Goal: Task Accomplishment & Management: Use online tool/utility

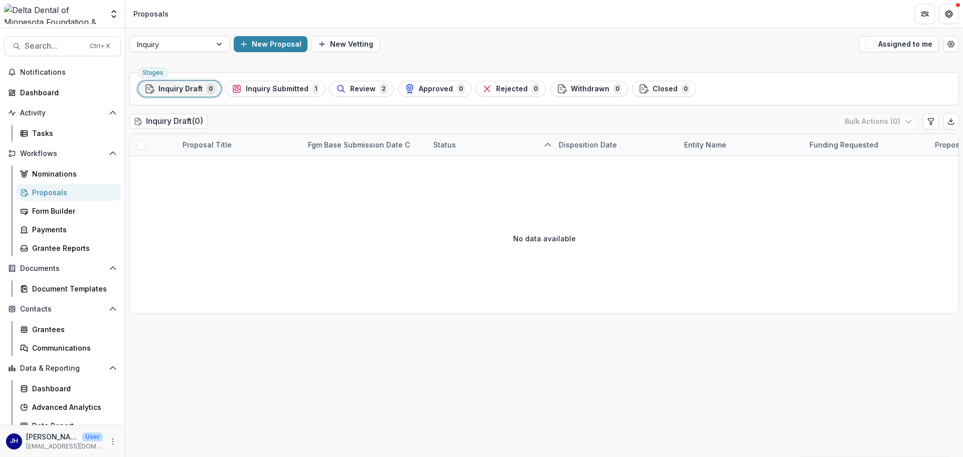
click at [198, 91] on span "Inquiry Draft" at bounding box center [181, 89] width 44 height 9
click at [197, 119] on h2 "Inquiry Draft ( 0 )" at bounding box center [168, 121] width 78 height 15
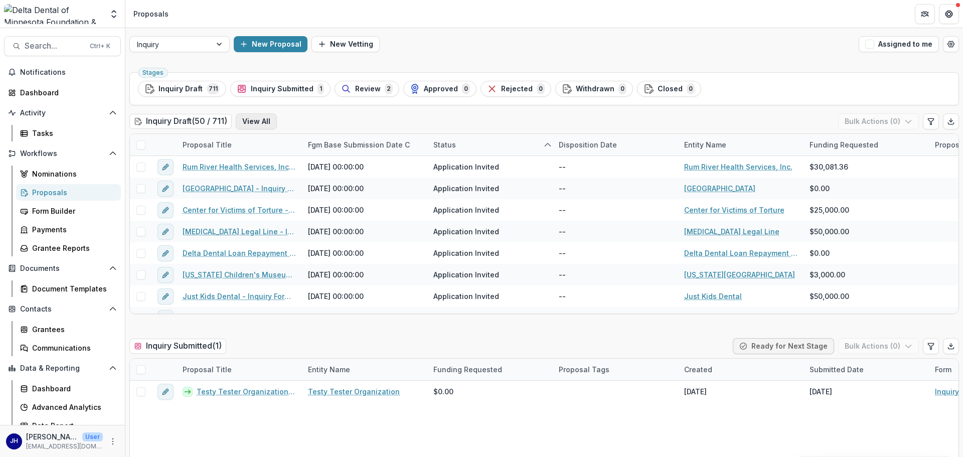
click at [265, 120] on button "View All" at bounding box center [256, 121] width 41 height 16
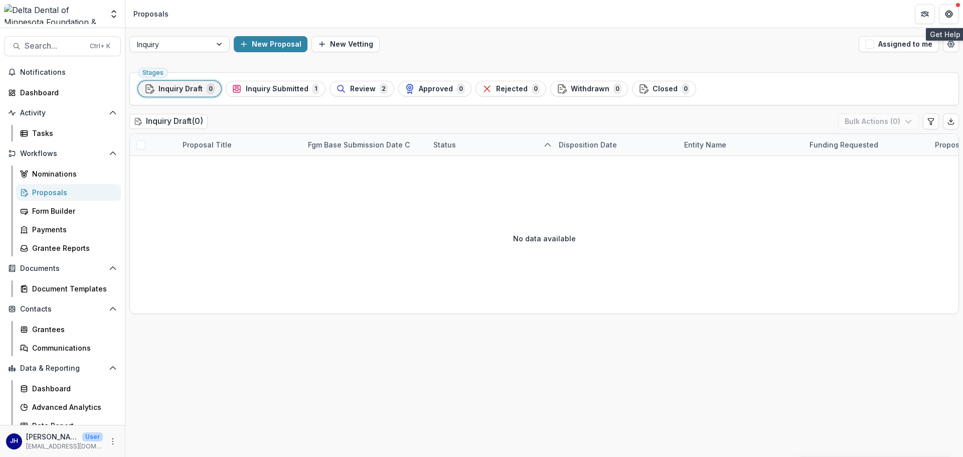
drag, startPoint x: 955, startPoint y: 14, endPoint x: 269, endPoint y: 160, distance: 700.9
click at [955, 14] on button "Get Help" at bounding box center [949, 14] width 20 height 20
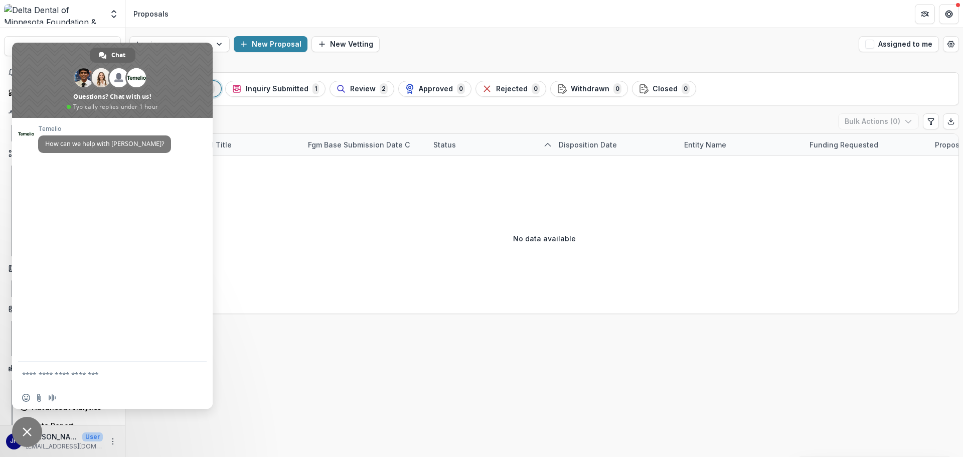
click at [64, 373] on textarea "Compose your message..." at bounding box center [101, 374] width 159 height 9
type textarea "**********"
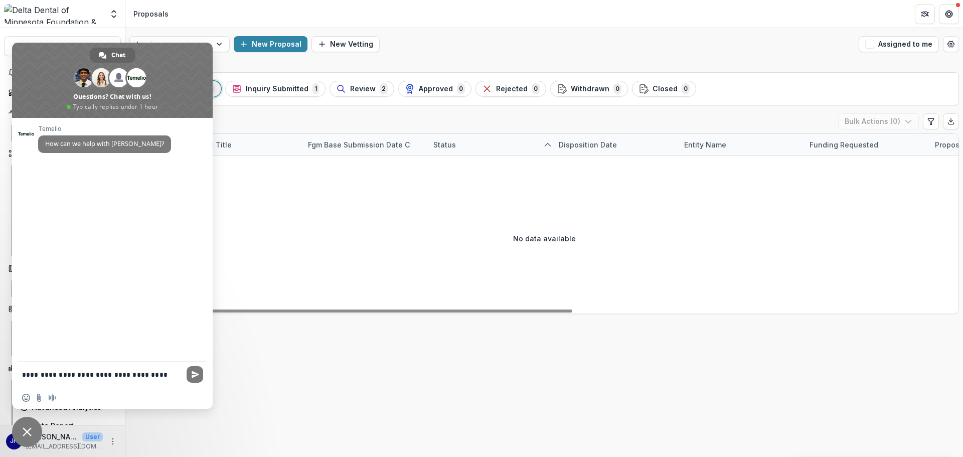
drag, startPoint x: 153, startPoint y: 54, endPoint x: 275, endPoint y: 299, distance: 273.8
click at [275, 299] on body "Skip to content Foundations Delta Dental of Minnesota Foundation & Community Gi…" at bounding box center [481, 228] width 963 height 457
drag, startPoint x: 167, startPoint y: 376, endPoint x: 0, endPoint y: 366, distance: 167.4
click at [0, 366] on body "Skip to content Foundations Delta Dental of Minnesota Foundation & Community Gi…" at bounding box center [481, 228] width 963 height 457
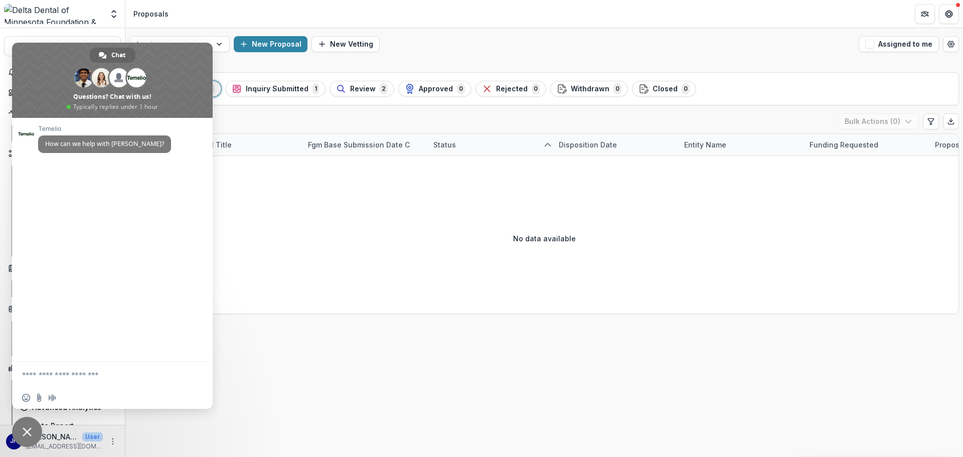
click at [30, 435] on span "Close chat" at bounding box center [27, 432] width 9 height 9
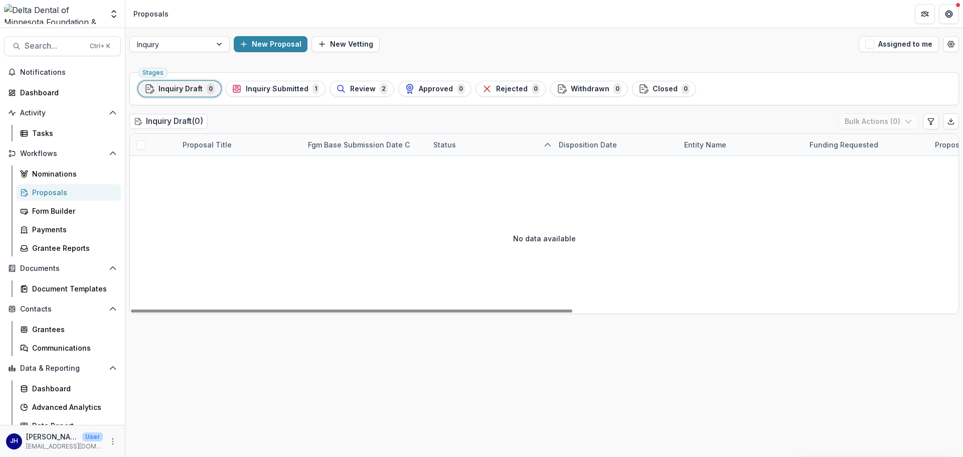
click at [272, 116] on div "Inquiry Draft ( 0 ) Bulk Actions ( 0 )" at bounding box center [544, 123] width 830 height 20
click at [201, 88] on span "Inquiry Draft" at bounding box center [181, 89] width 44 height 9
click at [299, 121] on div "Inquiry Draft ( 0 ) Bulk Actions ( 0 )" at bounding box center [544, 123] width 830 height 20
click at [279, 89] on span "Inquiry Submitted" at bounding box center [277, 89] width 63 height 9
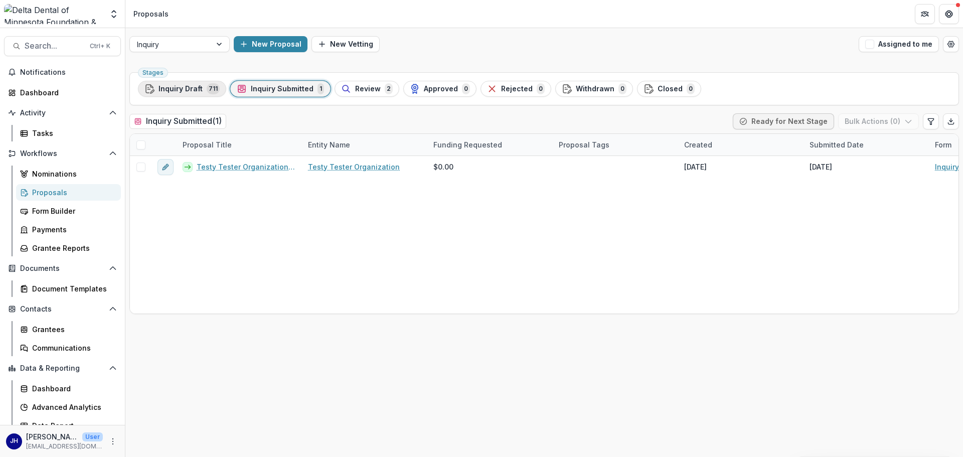
click at [183, 89] on span "Inquiry Draft" at bounding box center [181, 89] width 44 height 9
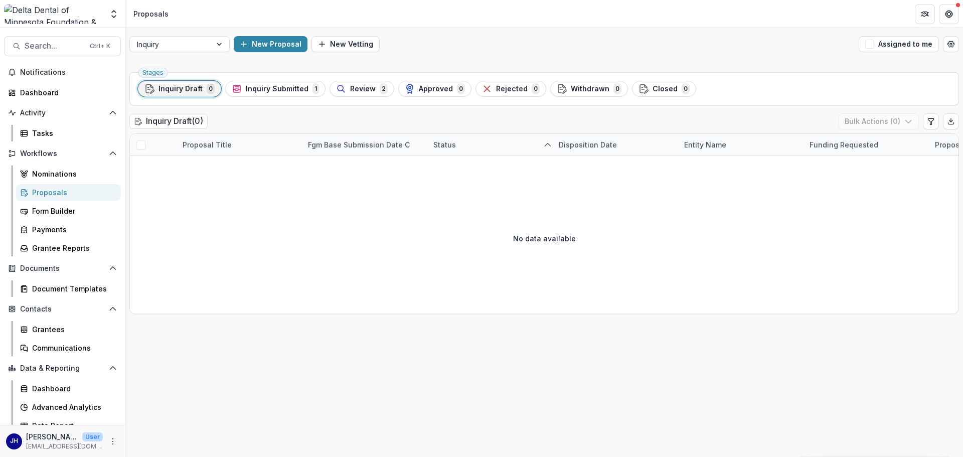
click at [198, 92] on span "Inquiry Draft" at bounding box center [181, 89] width 44 height 9
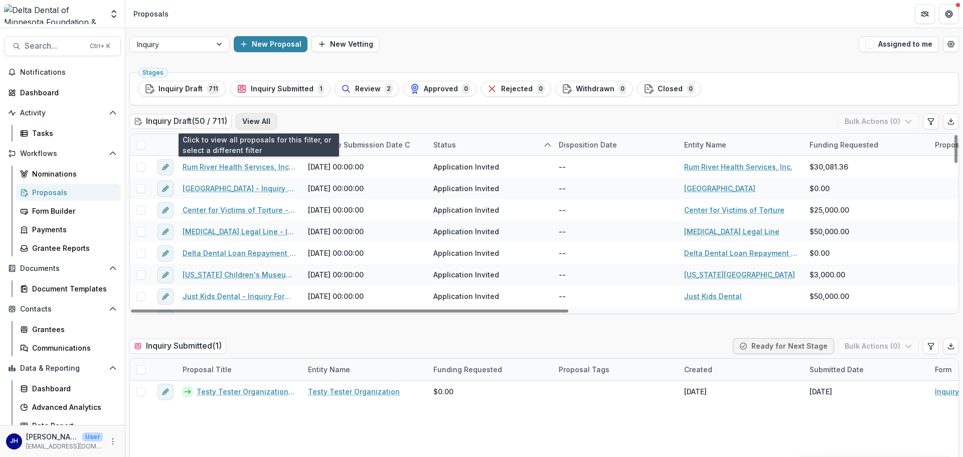
click at [261, 119] on button "View All" at bounding box center [256, 121] width 41 height 16
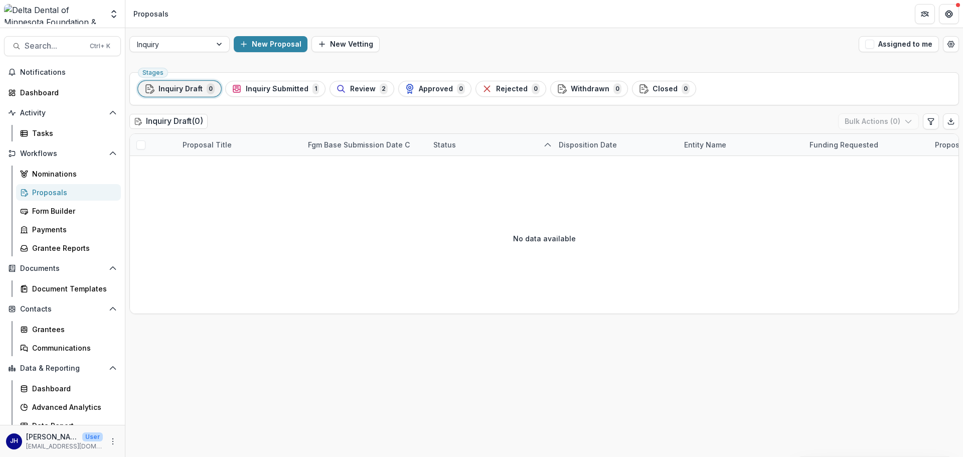
click at [348, 124] on div "Inquiry Draft ( 0 ) Bulk Actions ( 0 )" at bounding box center [544, 123] width 830 height 20
click at [930, 121] on icon "Edit table settings" at bounding box center [931, 121] width 6 height 6
click at [8, 457] on icon "Close" at bounding box center [4, 464] width 8 height 8
click at [295, 88] on span "Inquiry Submitted" at bounding box center [277, 89] width 63 height 9
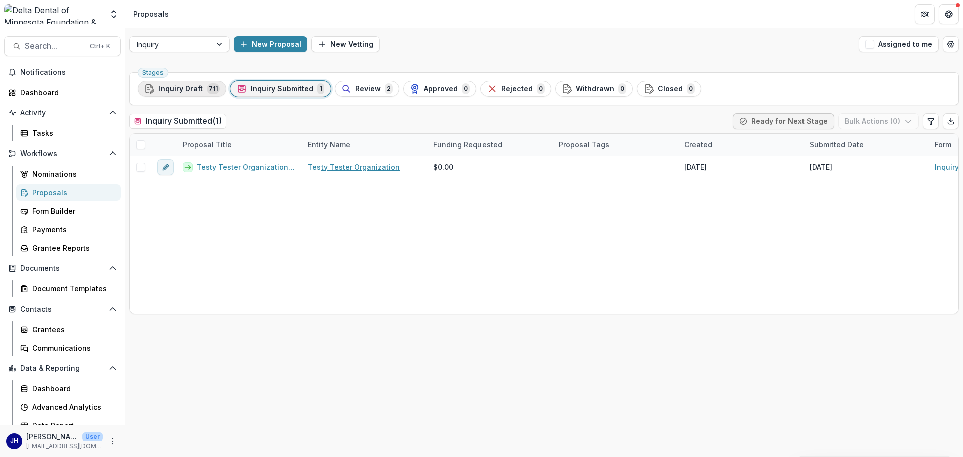
click at [179, 87] on span "Inquiry Draft" at bounding box center [181, 89] width 44 height 9
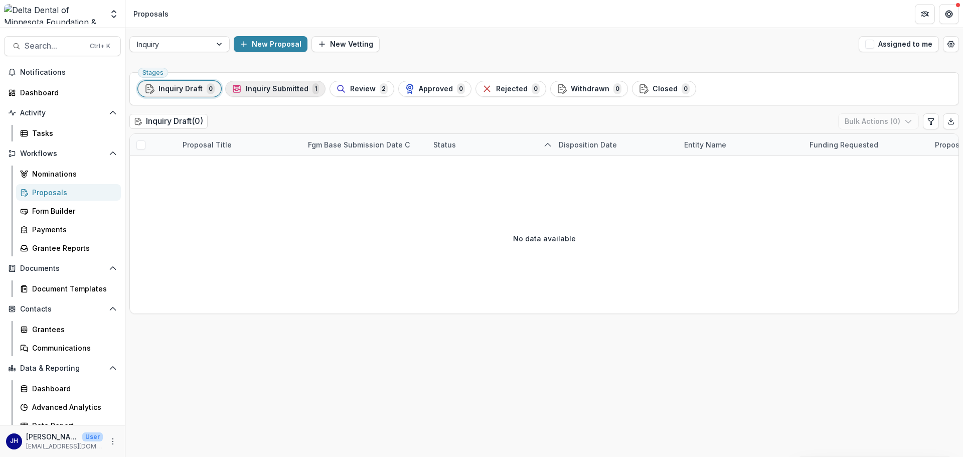
click at [283, 93] on span "Inquiry Submitted" at bounding box center [277, 89] width 63 height 9
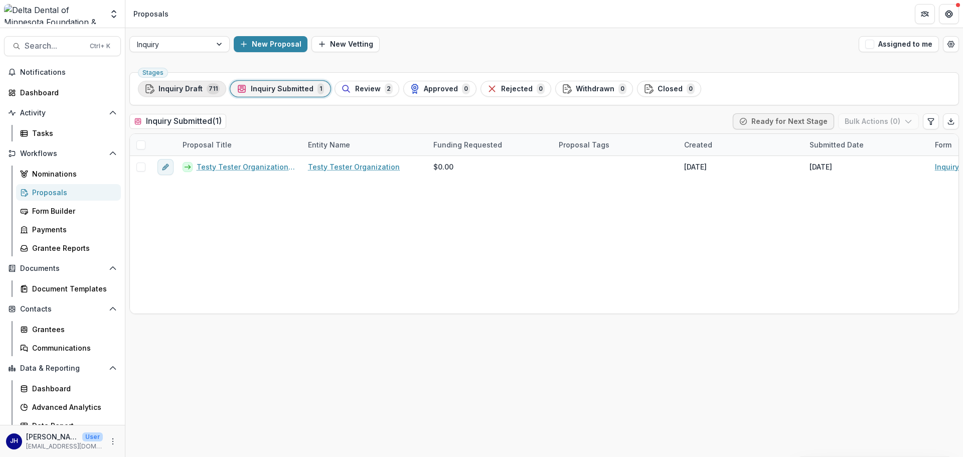
click at [194, 87] on span "Inquiry Draft" at bounding box center [181, 89] width 44 height 9
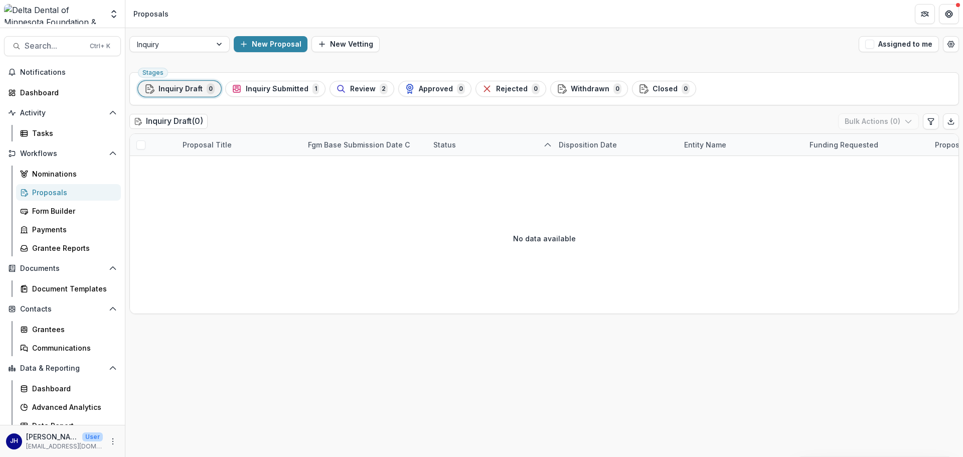
click at [304, 113] on div "Stages Inquiry Draft 0 Inquiry Submitted 1 Review 2 Approved 0 Rejected 0 Withd…" at bounding box center [544, 262] width 838 height 389
click at [259, 90] on span "Inquiry Submitted" at bounding box center [277, 89] width 63 height 9
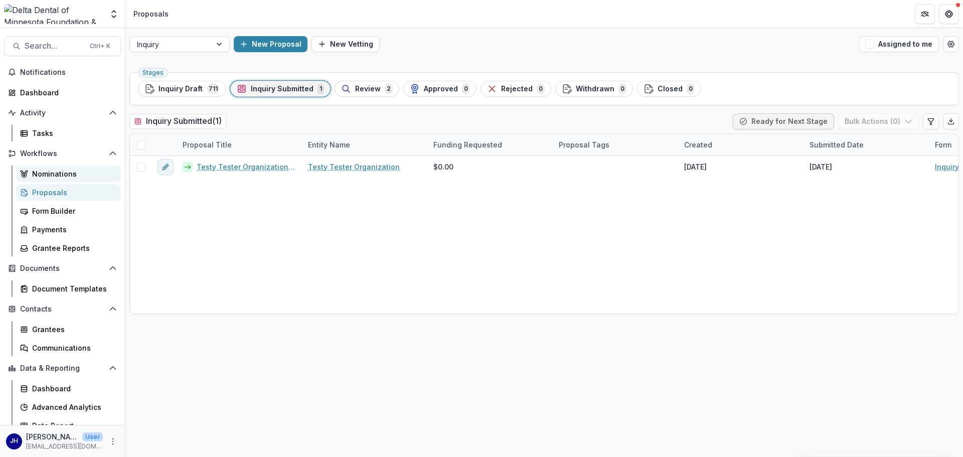
click at [58, 169] on div "Nominations" at bounding box center [72, 174] width 81 height 11
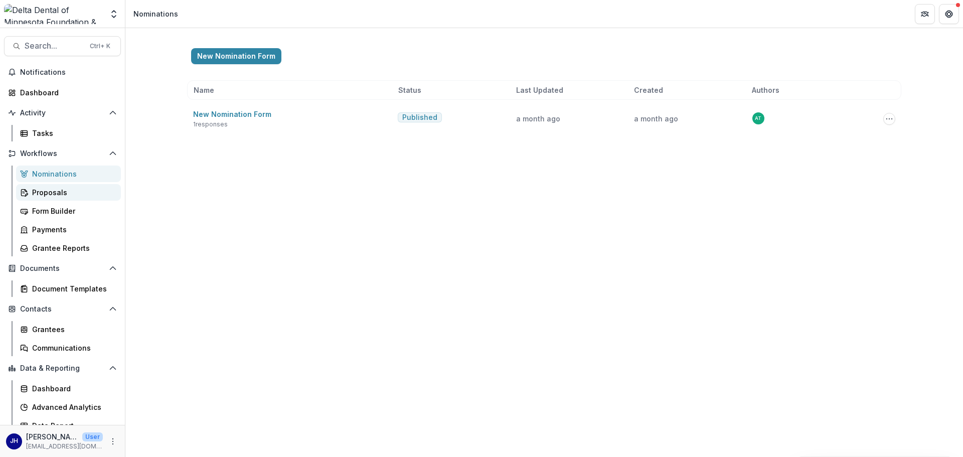
click at [51, 192] on div "Proposals" at bounding box center [72, 192] width 81 height 11
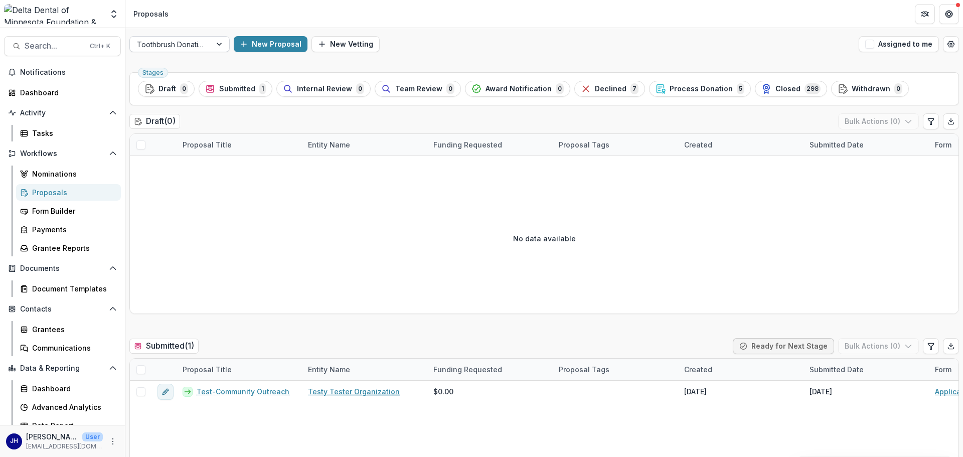
click at [211, 46] on div at bounding box center [220, 44] width 18 height 15
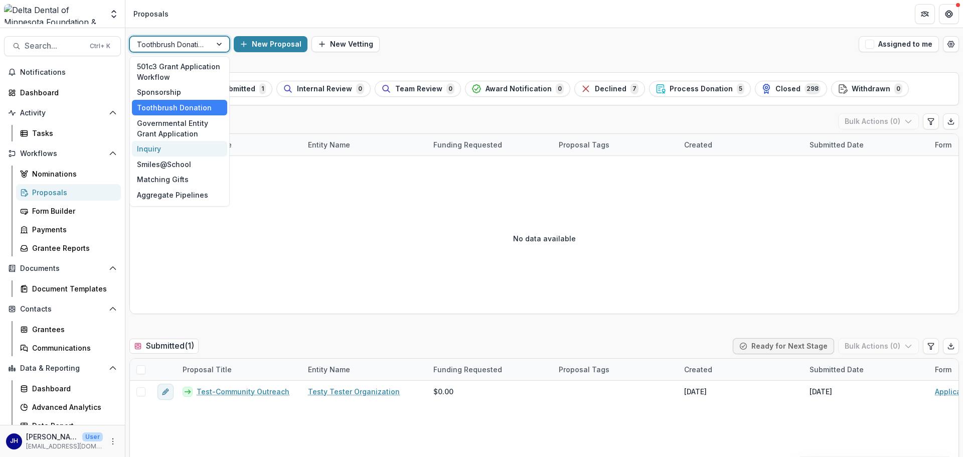
click at [174, 146] on div "Inquiry" at bounding box center [179, 149] width 95 height 16
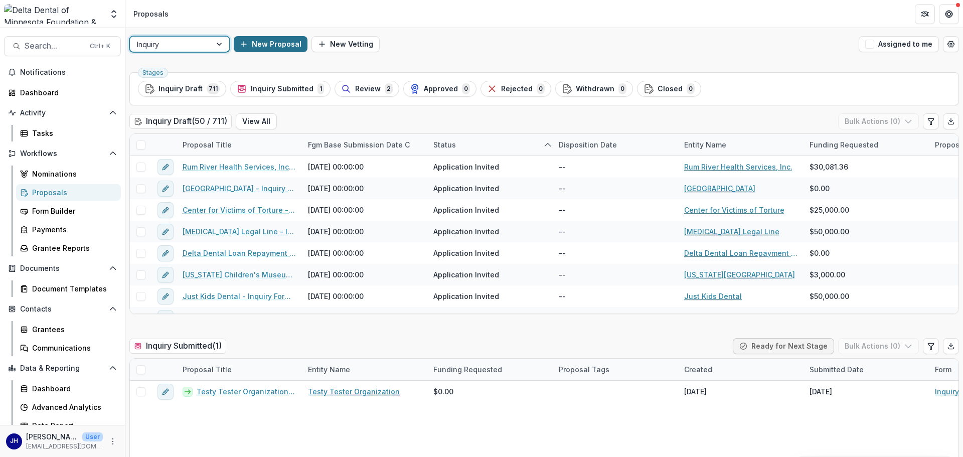
click at [274, 46] on button "New Proposal" at bounding box center [271, 44] width 74 height 16
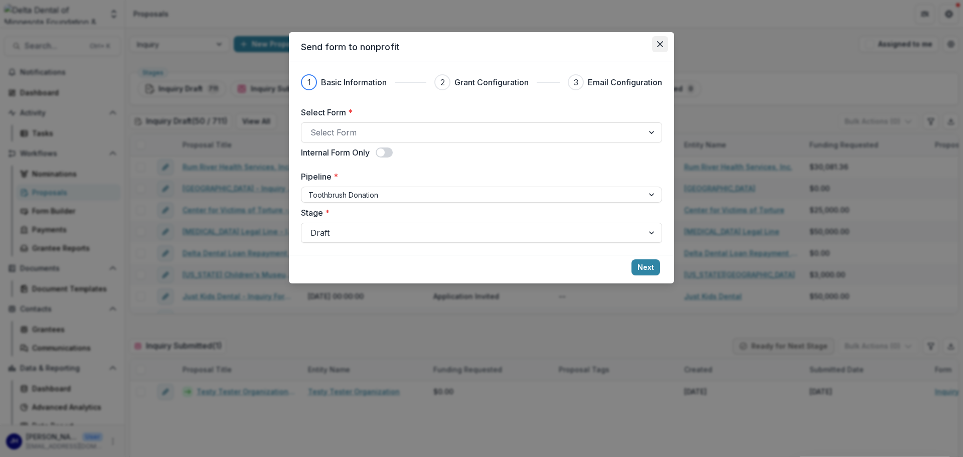
click at [657, 41] on button "Close" at bounding box center [660, 44] width 16 height 16
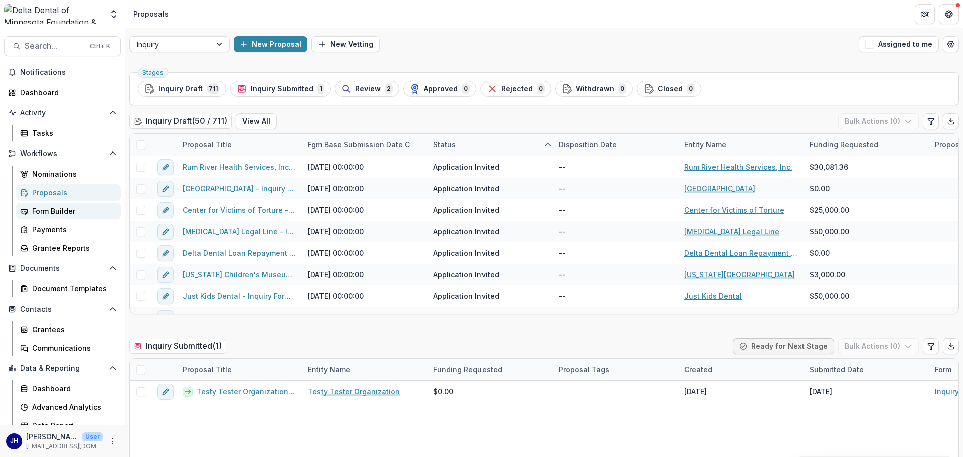
click at [44, 209] on div "Form Builder" at bounding box center [72, 211] width 81 height 11
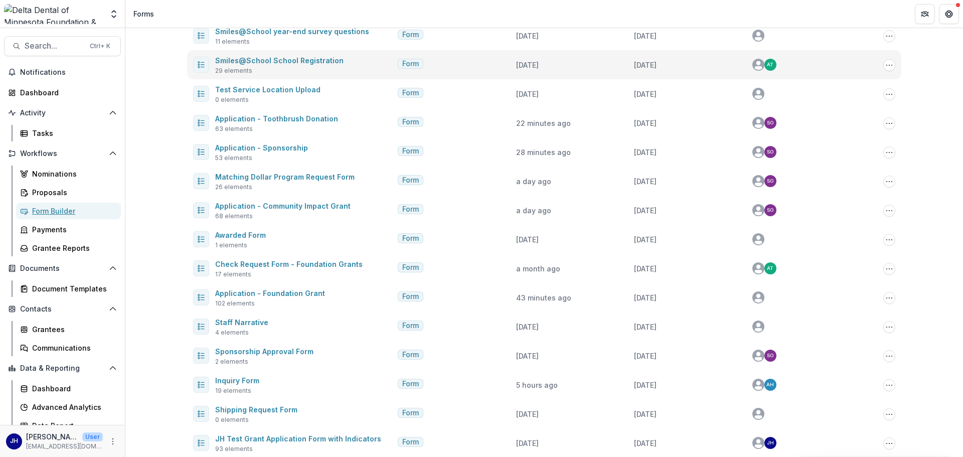
scroll to position [179, 0]
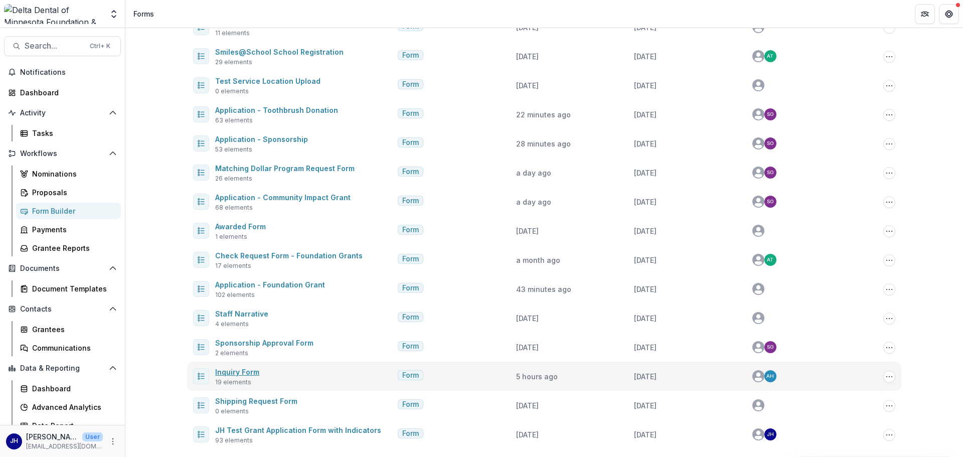
click at [245, 370] on link "Inquiry Form" at bounding box center [237, 372] width 44 height 9
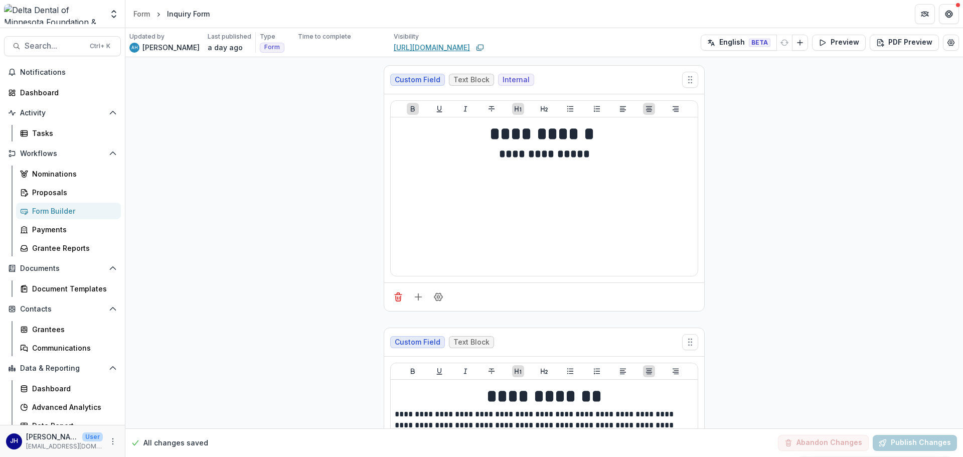
click at [408, 45] on link "[URL][DOMAIN_NAME]" at bounding box center [432, 47] width 76 height 11
click at [949, 40] on icon "Edit Form Settings" at bounding box center [951, 43] width 7 height 6
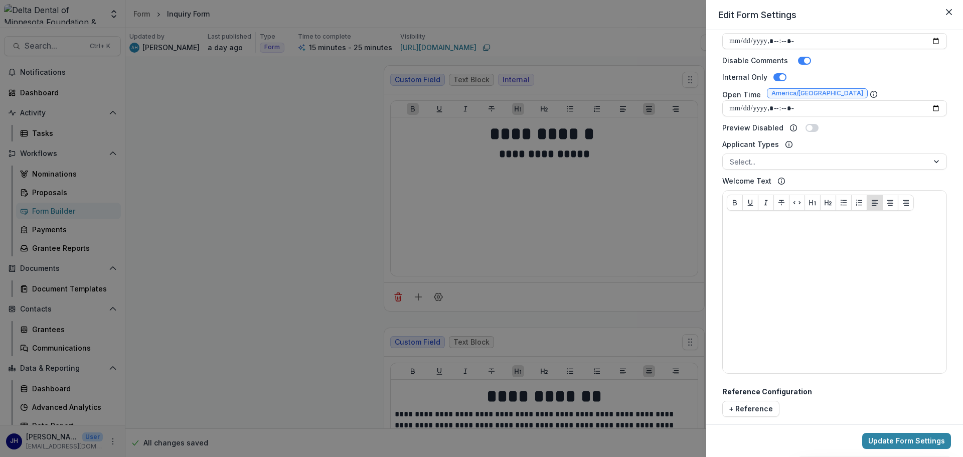
scroll to position [363, 0]
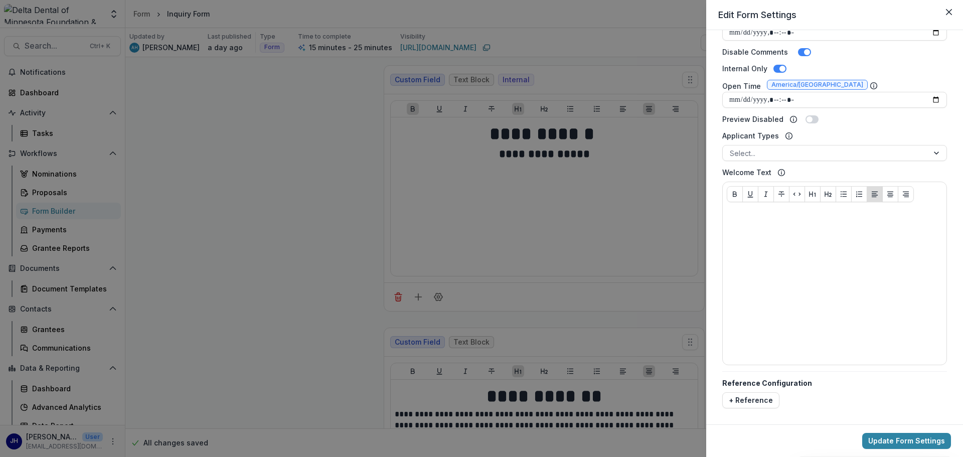
drag, startPoint x: 285, startPoint y: 226, endPoint x: 263, endPoint y: 225, distance: 22.1
click at [285, 226] on div "**********" at bounding box center [481, 228] width 963 height 457
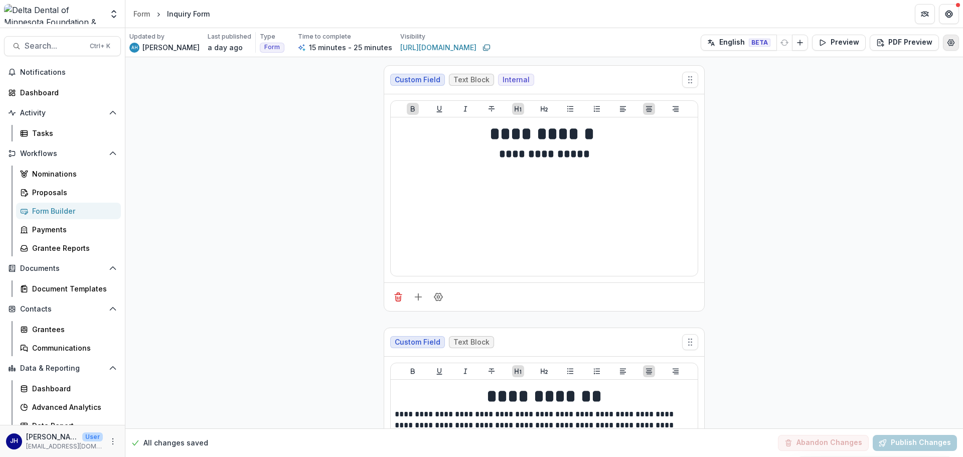
click at [947, 39] on icon "Edit Form Settings" at bounding box center [951, 43] width 8 height 8
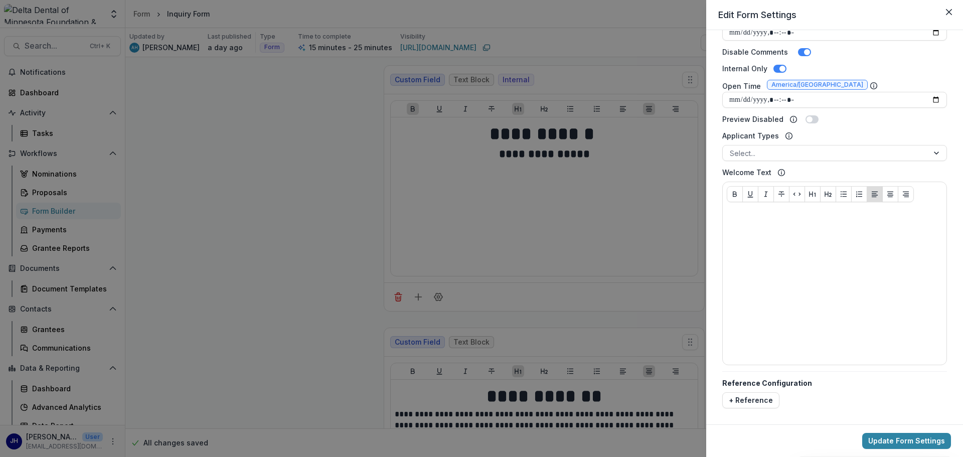
click at [187, 157] on div "**********" at bounding box center [481, 228] width 963 height 457
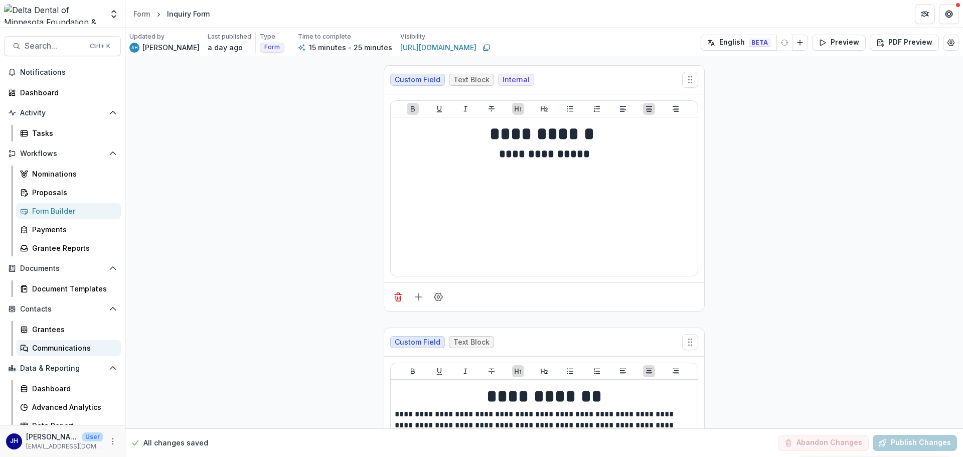
click at [75, 344] on div "Communications" at bounding box center [72, 348] width 81 height 11
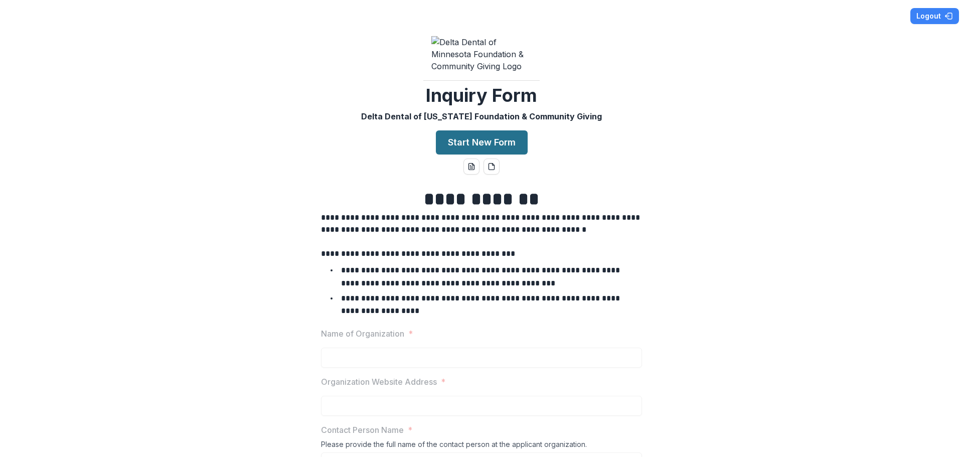
click at [475, 130] on button "Start New Form" at bounding box center [482, 142] width 92 height 24
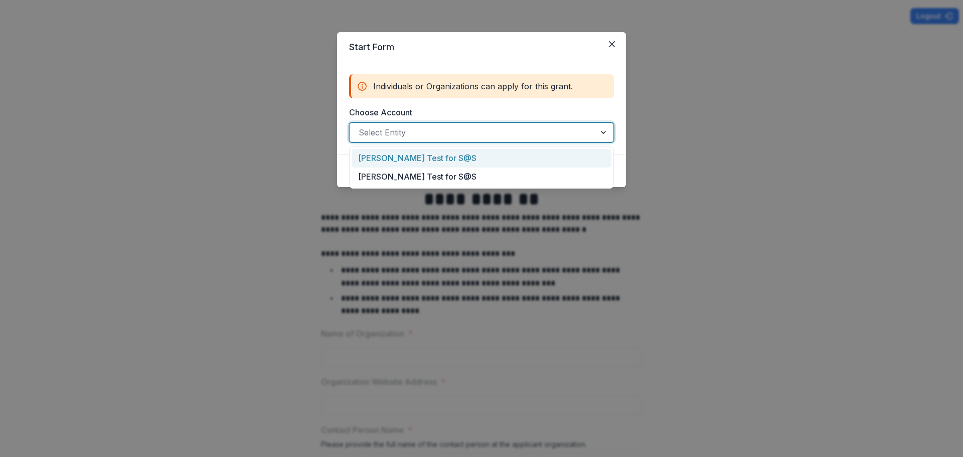
click at [432, 137] on div at bounding box center [473, 132] width 228 height 14
click at [427, 154] on div "[PERSON_NAME] Test for S@S" at bounding box center [482, 158] width 260 height 19
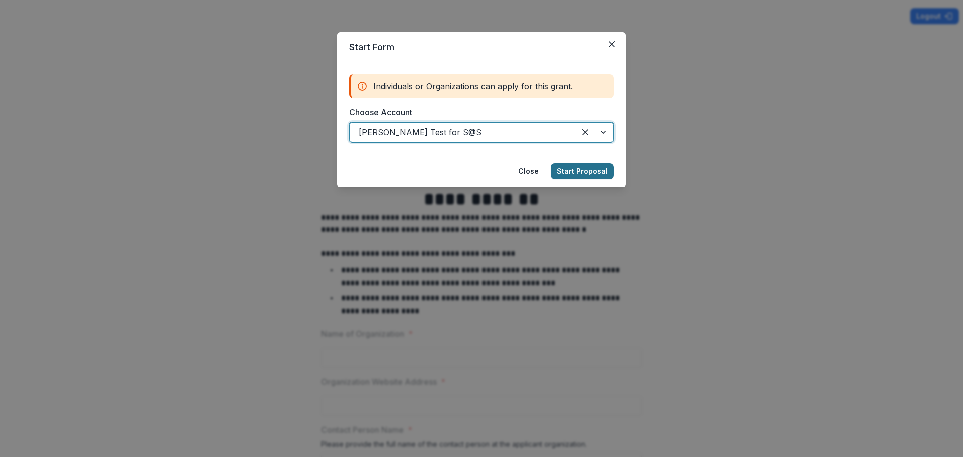
click at [593, 170] on button "Start Proposal" at bounding box center [582, 171] width 63 height 16
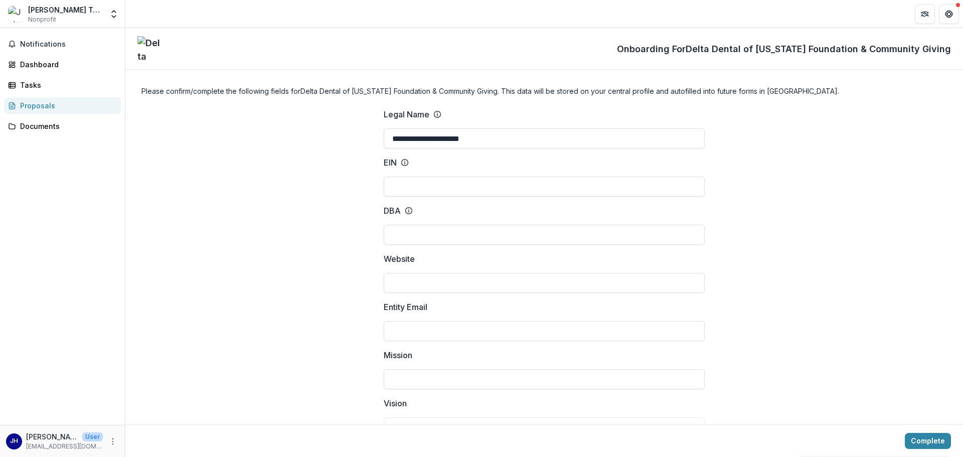
click at [151, 49] on img at bounding box center [149, 48] width 25 height 25
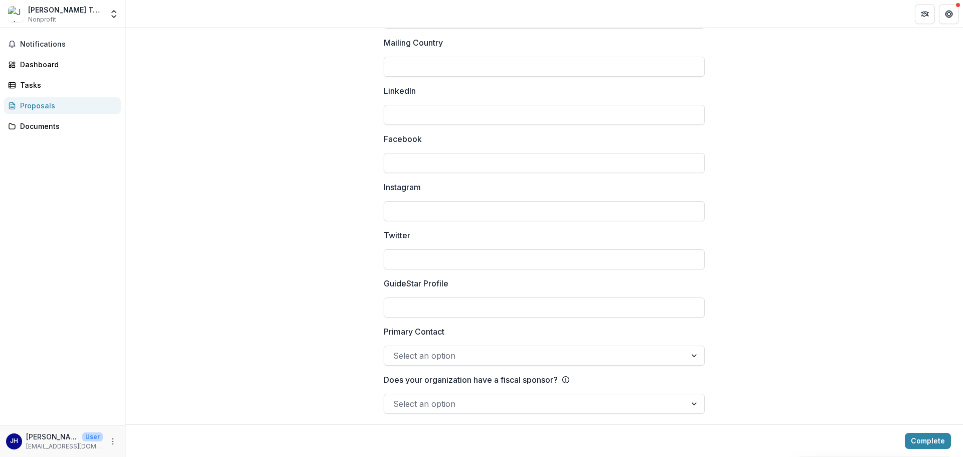
scroll to position [1315, 0]
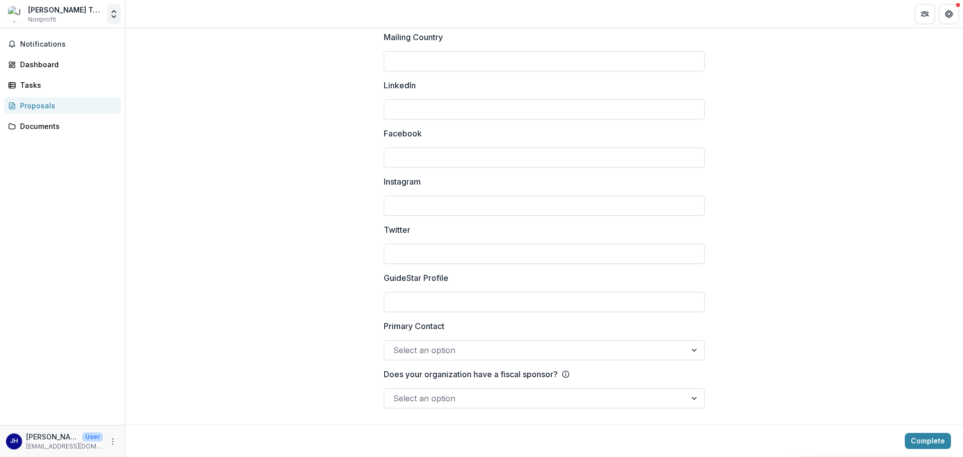
click at [115, 13] on icon "Open entity switcher" at bounding box center [114, 14] width 10 height 10
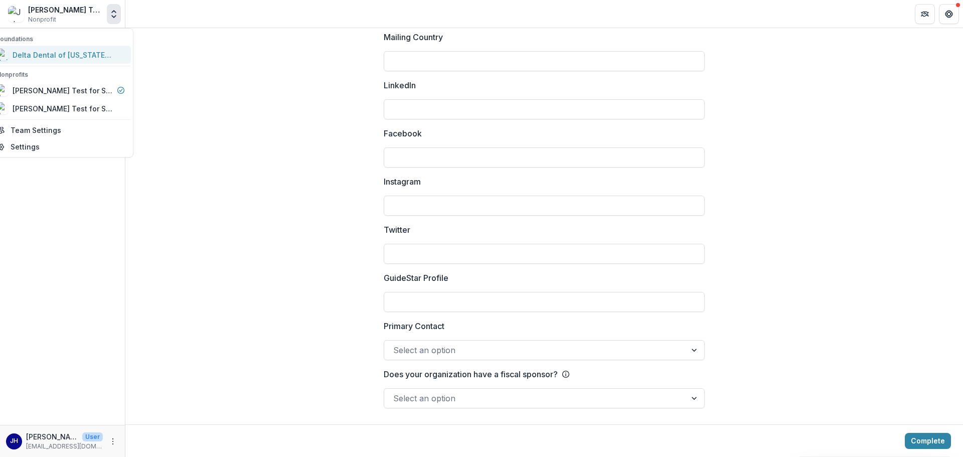
click at [97, 55] on div "Delta Dental of [US_STATE] Foundation & Community Giving" at bounding box center [63, 55] width 100 height 11
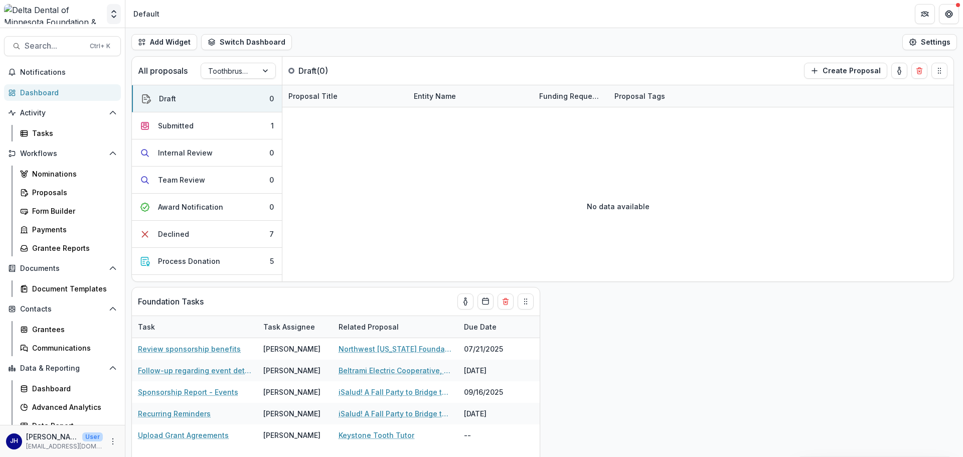
click at [110, 11] on icon "Open entity switcher" at bounding box center [114, 14] width 10 height 10
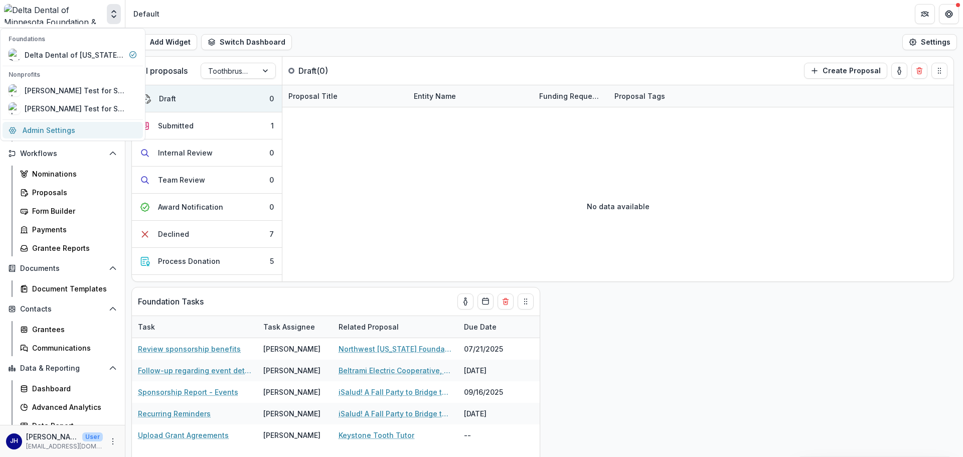
click at [62, 132] on link "Admin Settings" at bounding box center [73, 130] width 140 height 17
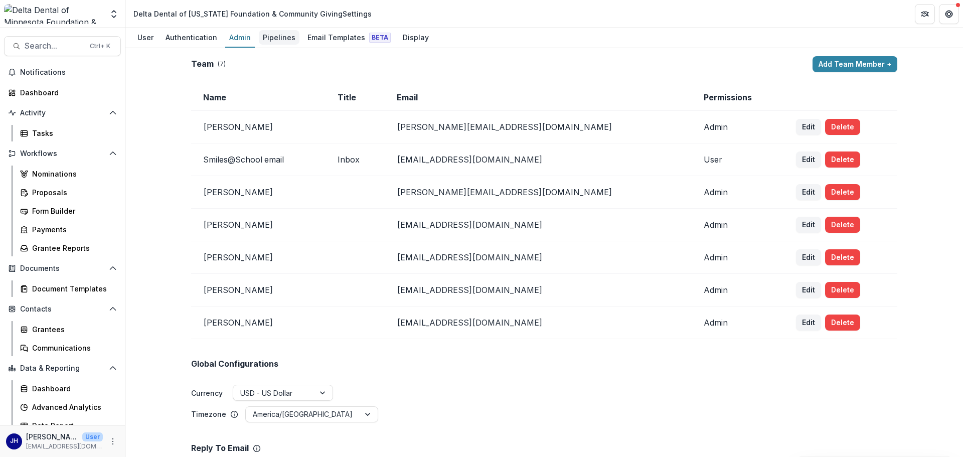
click at [293, 36] on div "Pipelines" at bounding box center [279, 37] width 41 height 15
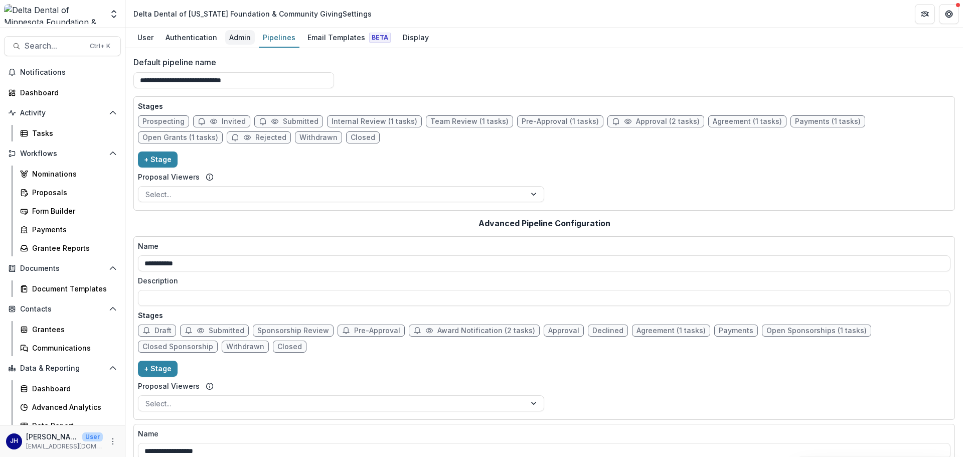
click at [232, 37] on div "Admin" at bounding box center [240, 37] width 30 height 15
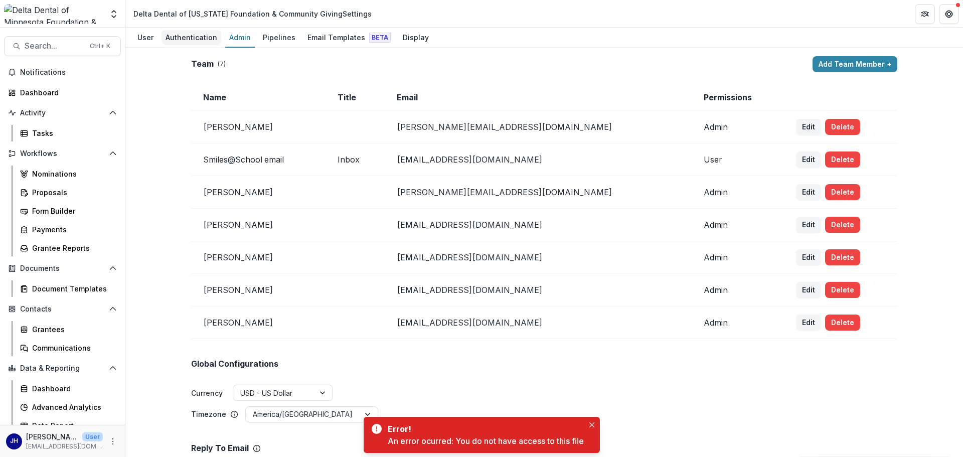
click at [189, 34] on div "Authentication" at bounding box center [192, 37] width 60 height 15
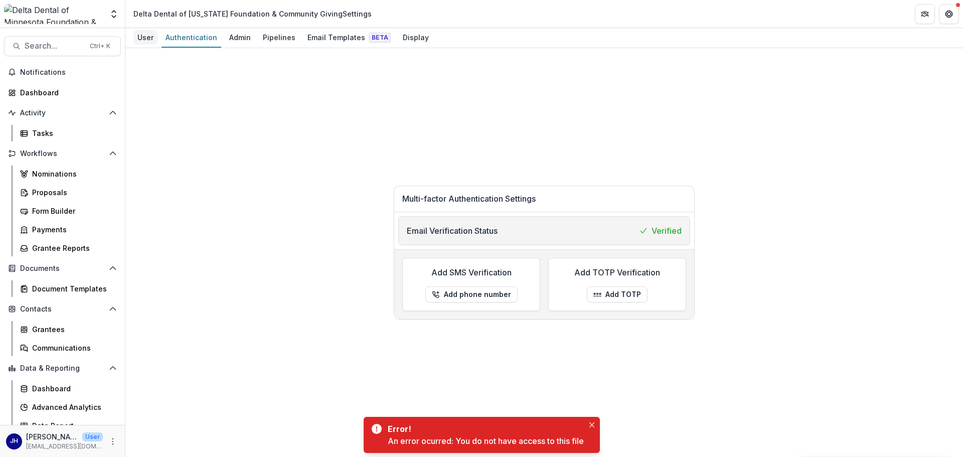
click at [137, 33] on div "User" at bounding box center [145, 37] width 24 height 15
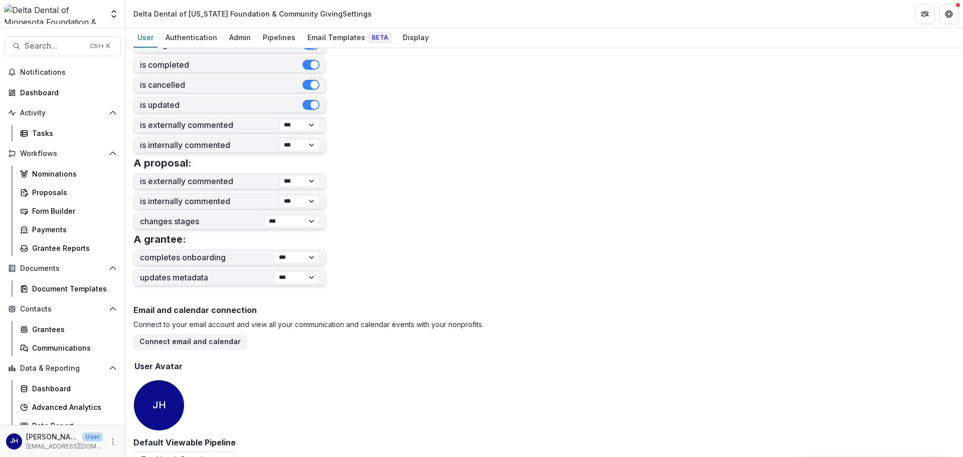
scroll to position [307, 0]
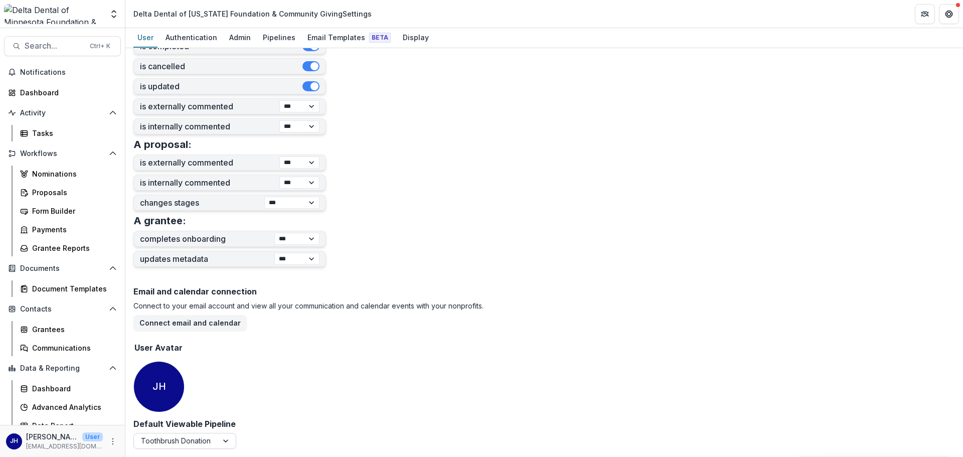
click at [226, 441] on div at bounding box center [227, 441] width 18 height 15
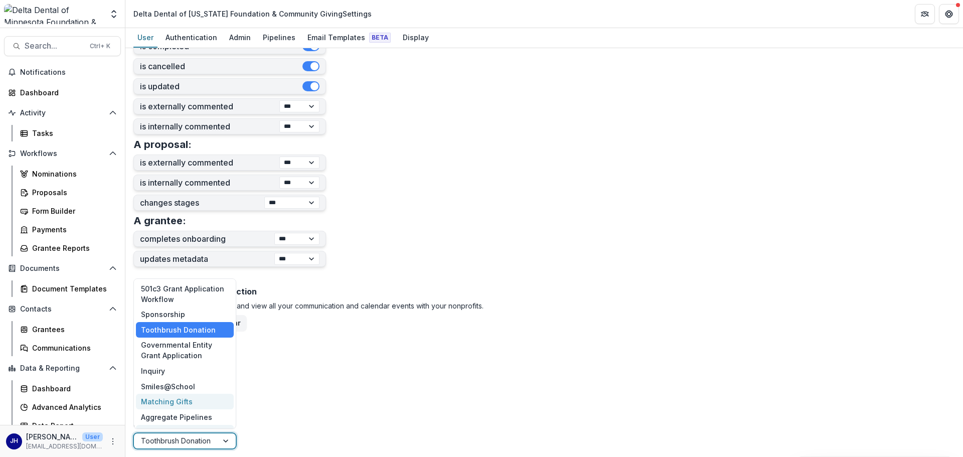
scroll to position [14, 0]
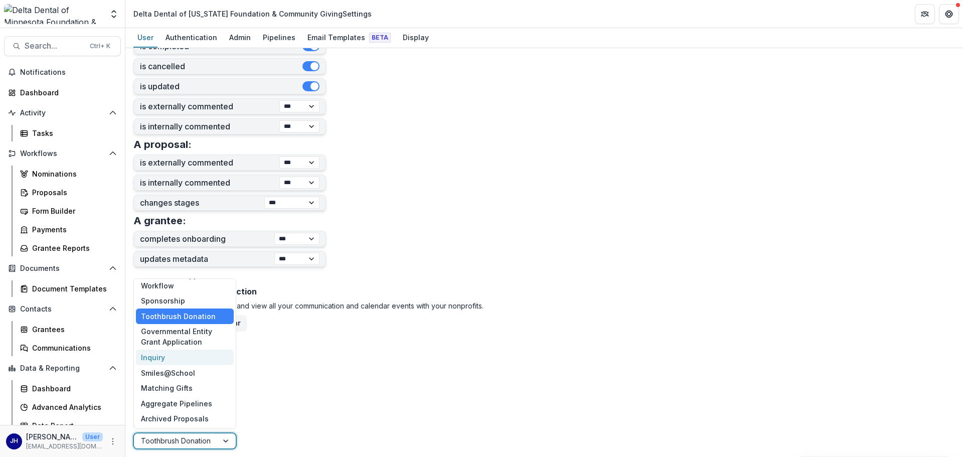
click at [188, 359] on div "Inquiry" at bounding box center [185, 358] width 98 height 16
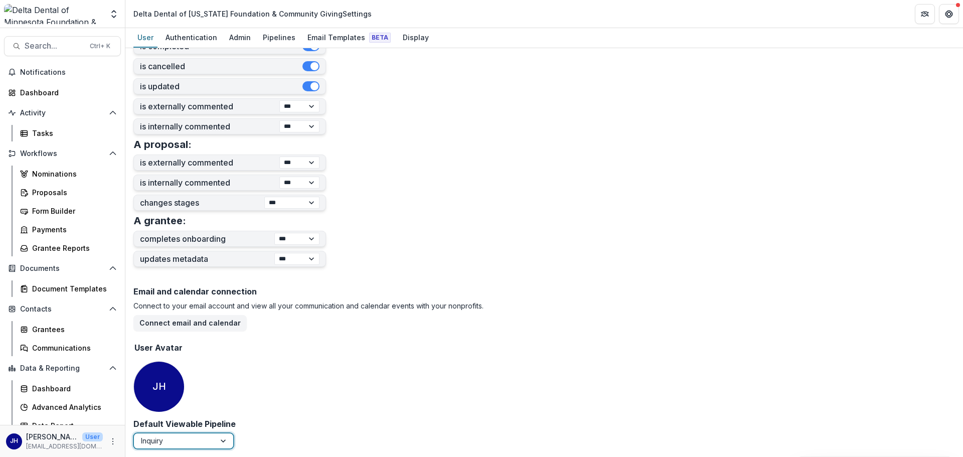
click at [298, 362] on div "Email and calendar connection Connect to your email account and view all your c…" at bounding box center [544, 351] width 822 height 136
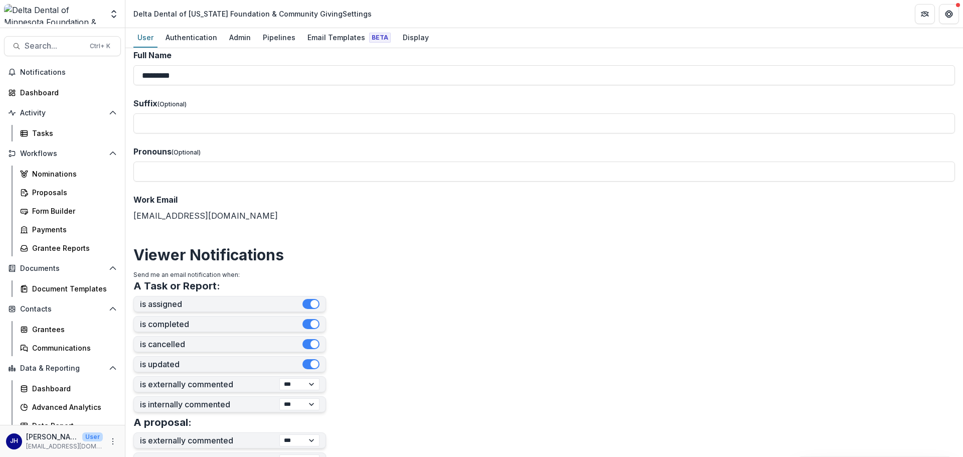
scroll to position [0, 0]
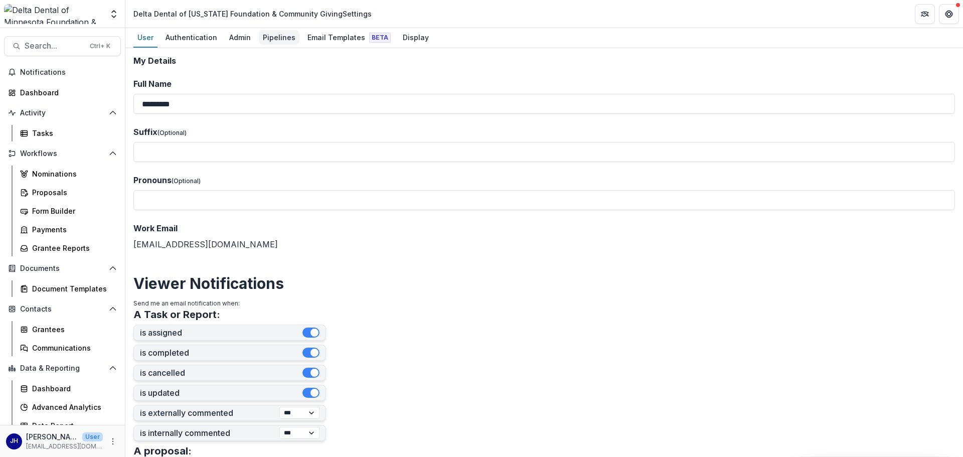
click at [273, 37] on div "Pipelines" at bounding box center [279, 37] width 41 height 15
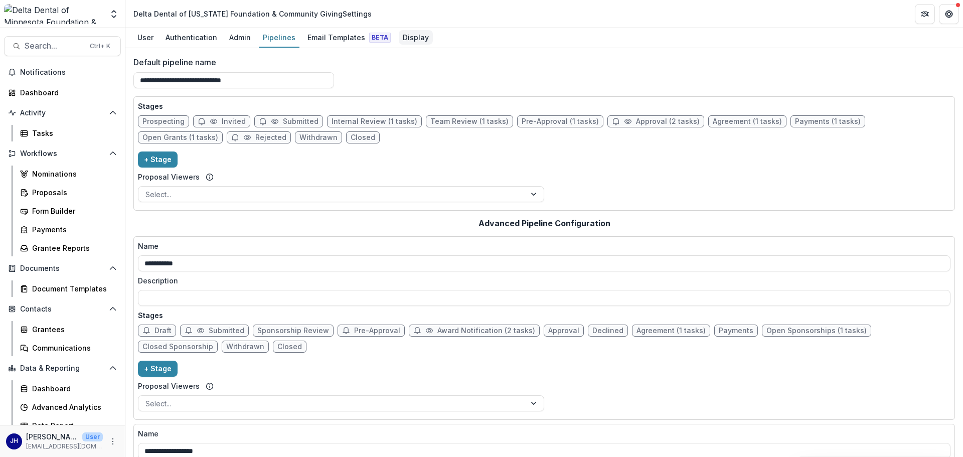
click at [412, 39] on div "Display" at bounding box center [416, 37] width 34 height 15
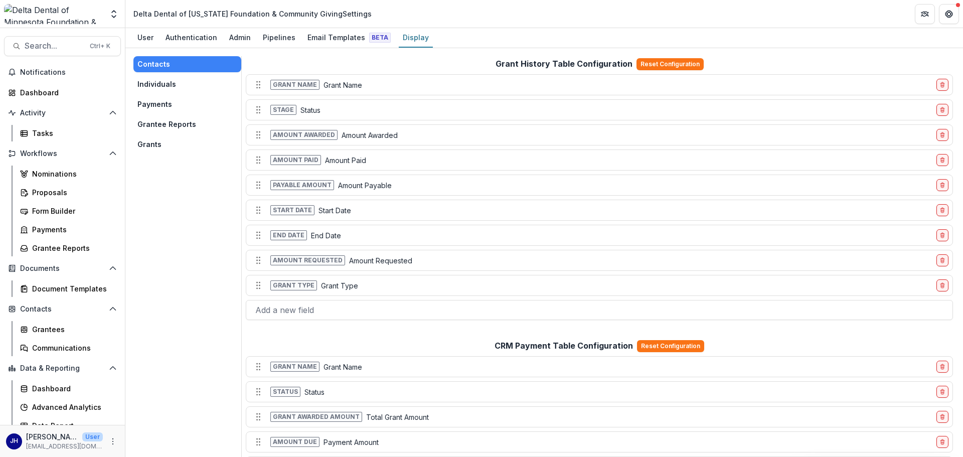
click at [166, 82] on button "Individuals" at bounding box center [187, 84] width 108 height 16
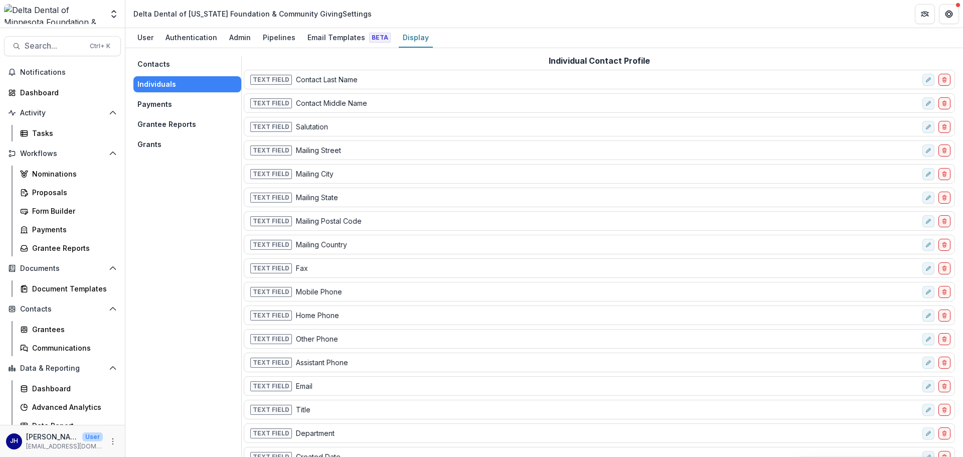
click at [158, 108] on button "Payments" at bounding box center [187, 104] width 108 height 16
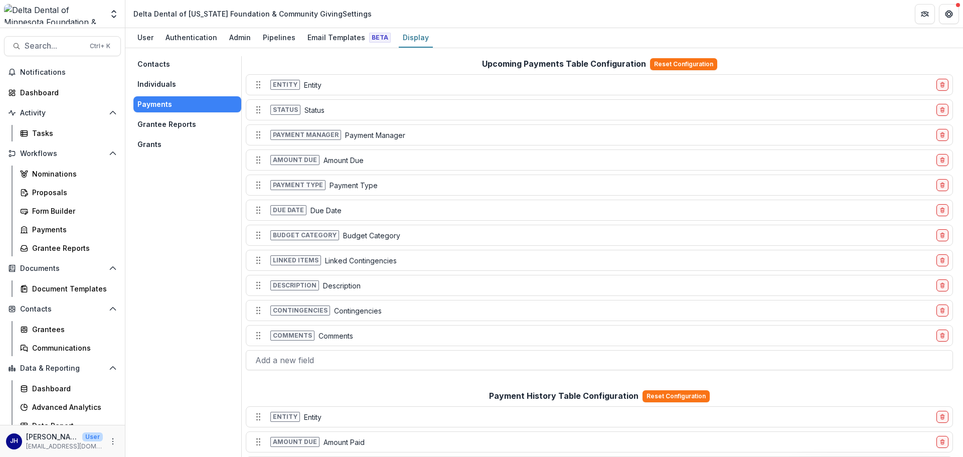
click at [156, 124] on button "Grantee Reports" at bounding box center [187, 124] width 108 height 16
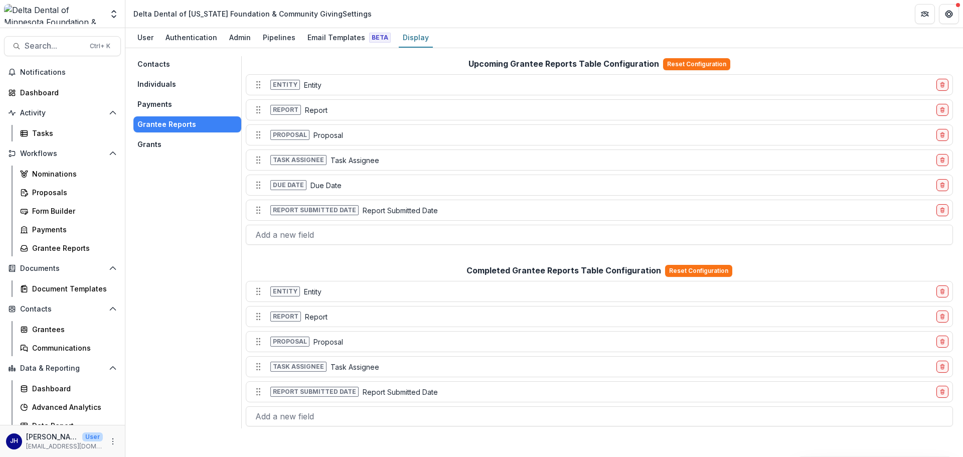
click at [145, 146] on button "Grants" at bounding box center [187, 144] width 108 height 16
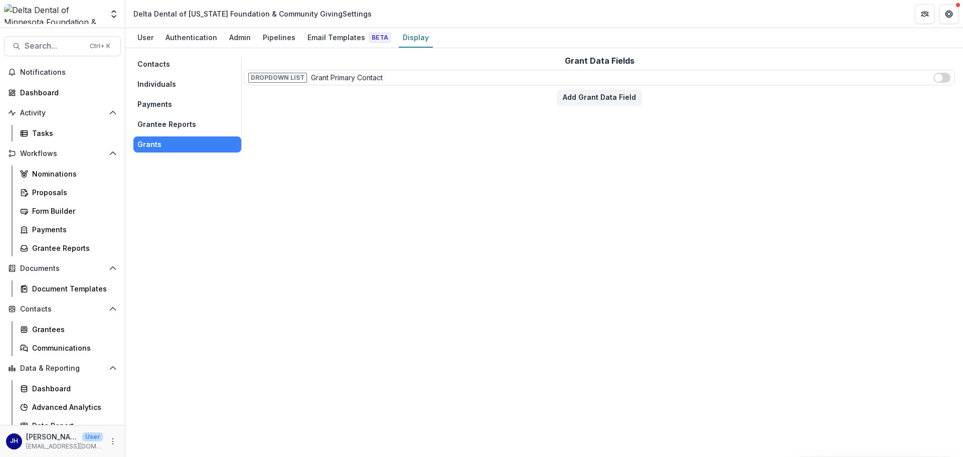
click at [164, 72] on div "Contacts Individuals Payments Grantee Reports Grants" at bounding box center [187, 104] width 108 height 96
click at [163, 67] on button "Contacts" at bounding box center [187, 64] width 108 height 16
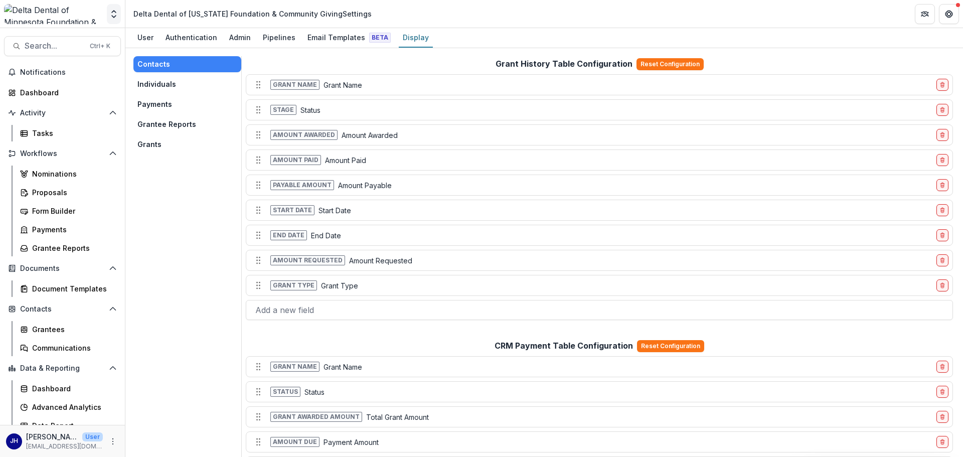
click at [112, 13] on icon "Open entity switcher" at bounding box center [114, 14] width 10 height 10
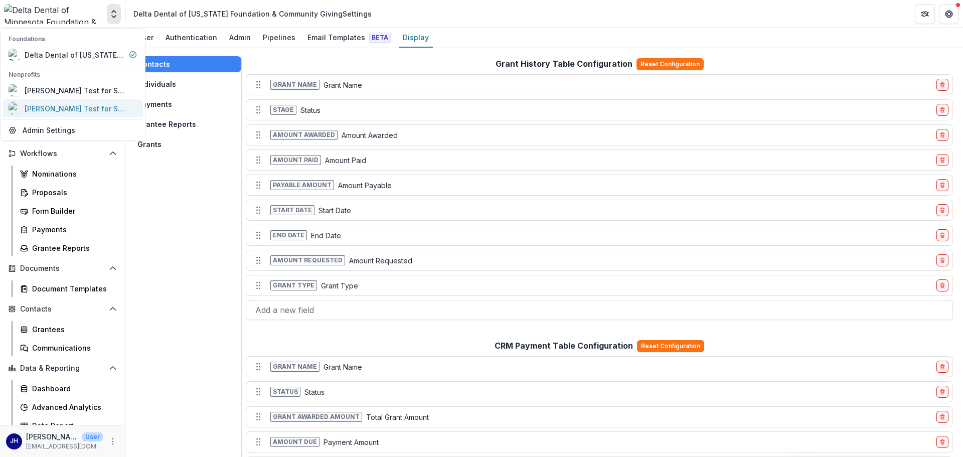
click at [95, 106] on div "[PERSON_NAME] Test for S@S" at bounding box center [75, 108] width 100 height 11
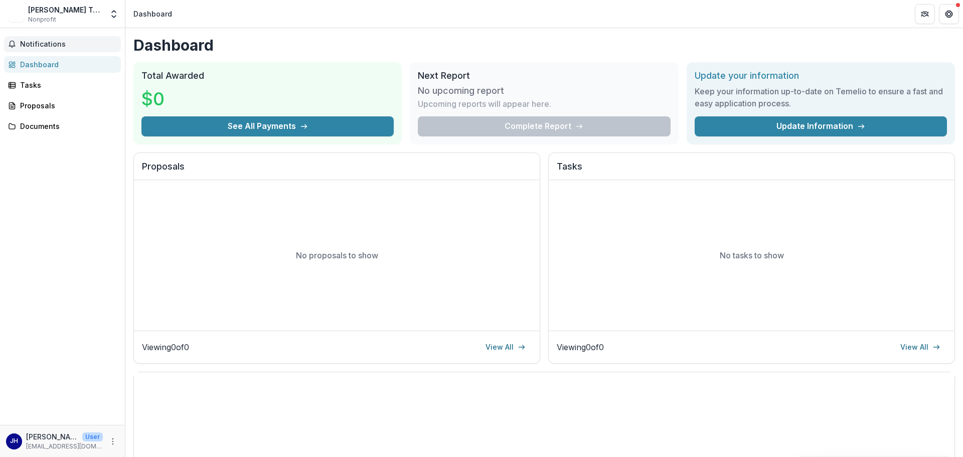
click at [47, 44] on span "Notifications" at bounding box center [68, 44] width 97 height 9
click at [114, 13] on icon "Open entity switcher" at bounding box center [114, 14] width 10 height 10
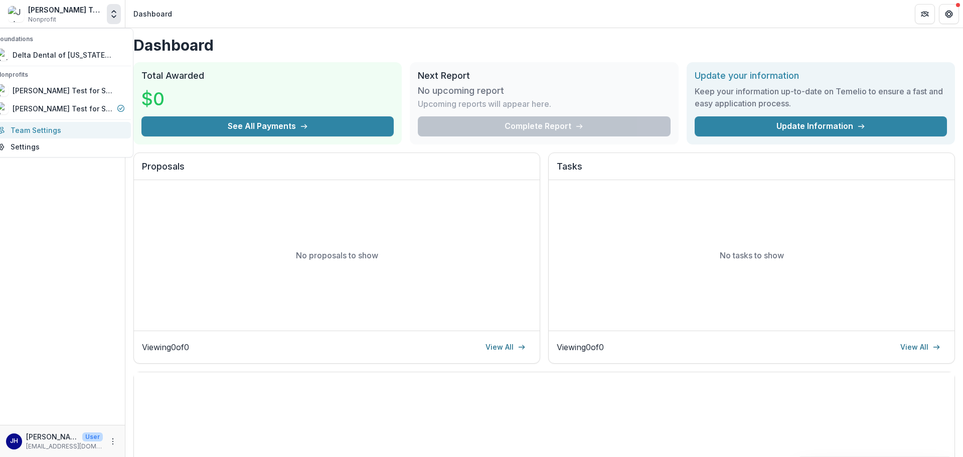
click at [66, 130] on link "Team Settings" at bounding box center [60, 130] width 140 height 17
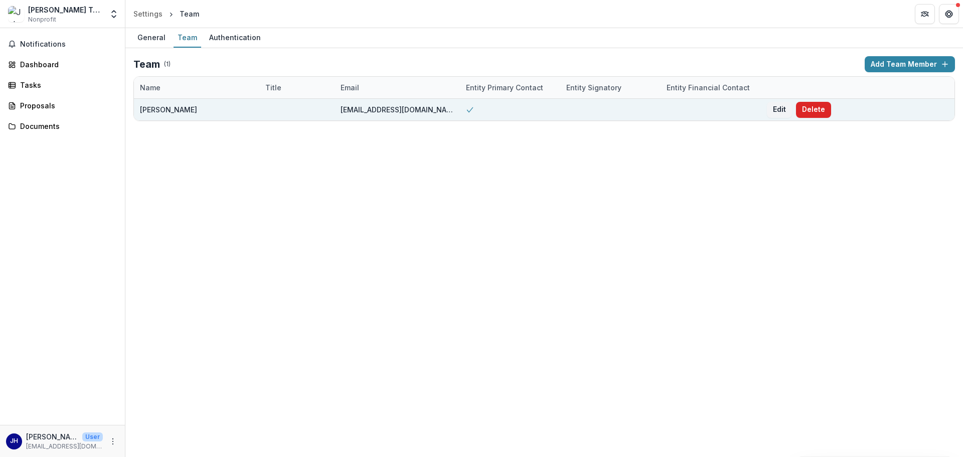
click at [808, 111] on button "Delete" at bounding box center [813, 110] width 35 height 16
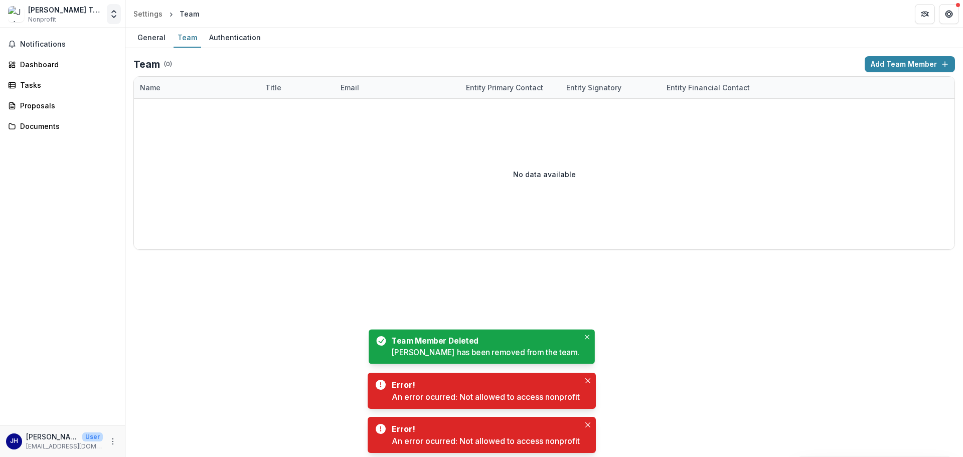
click at [111, 13] on icon "Open entity switcher" at bounding box center [114, 14] width 10 height 10
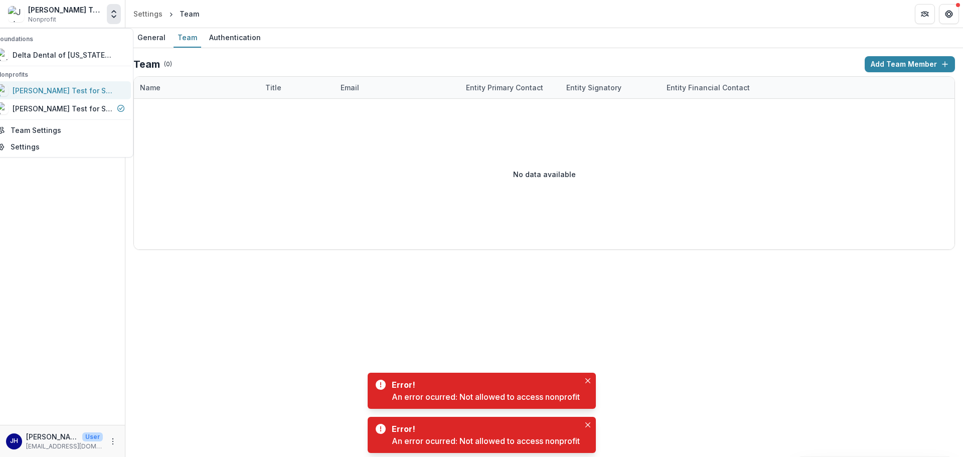
click at [98, 90] on div "[PERSON_NAME] Test for S@S" at bounding box center [63, 90] width 100 height 11
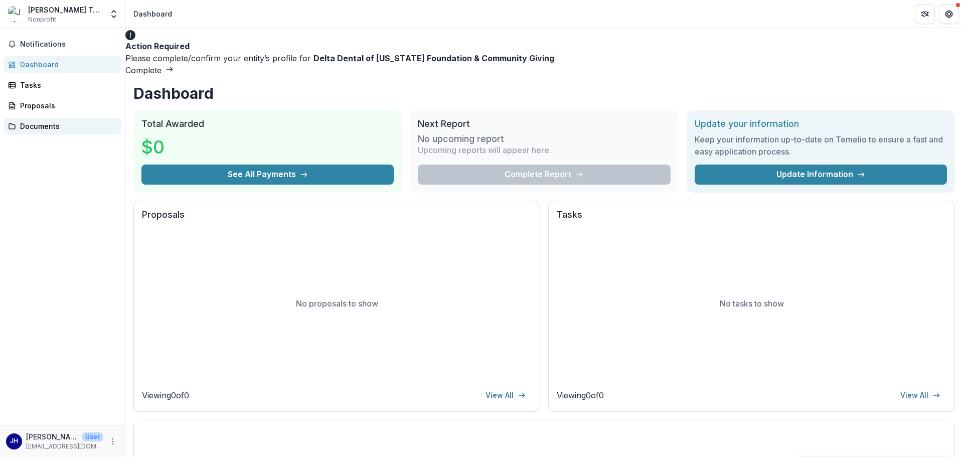
click at [44, 127] on div "Documents" at bounding box center [66, 126] width 93 height 11
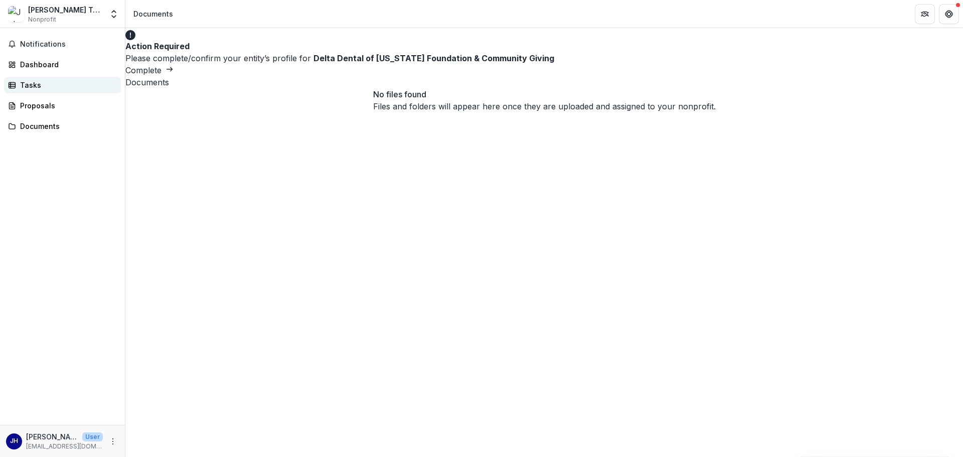
click at [45, 90] on link "Tasks" at bounding box center [62, 85] width 117 height 17
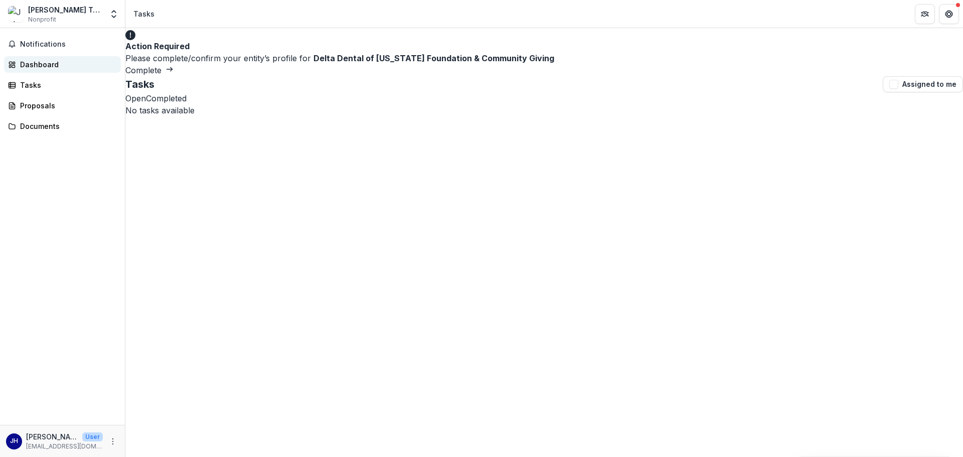
click at [43, 67] on div "Dashboard" at bounding box center [66, 64] width 93 height 11
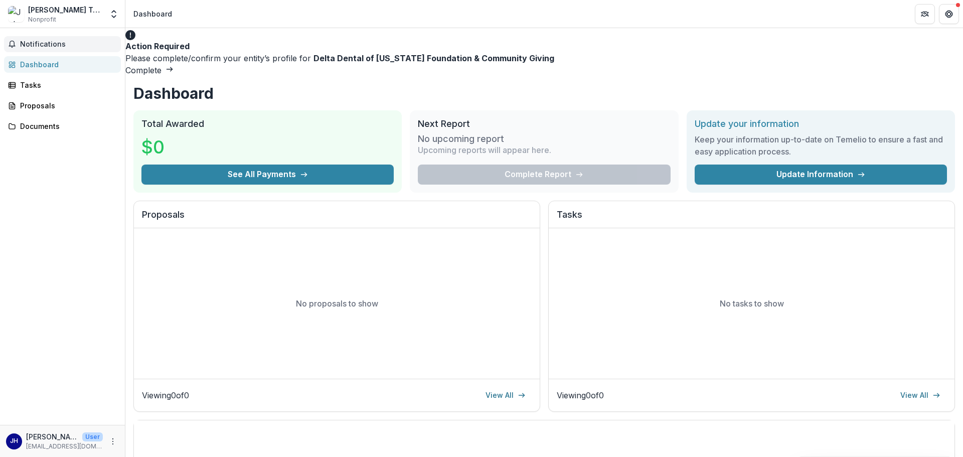
click at [44, 43] on span "Notifications" at bounding box center [68, 44] width 97 height 9
click at [112, 15] on icon "Open entity switcher" at bounding box center [114, 14] width 10 height 10
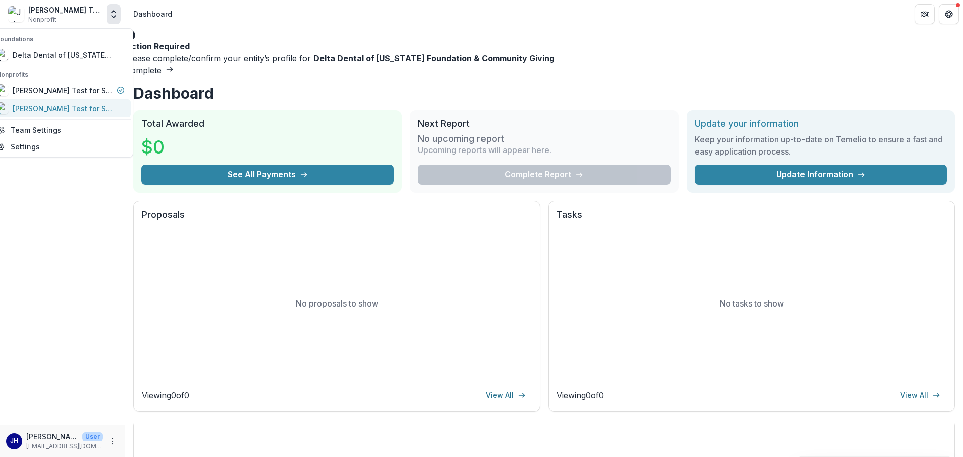
click at [96, 101] on link "[PERSON_NAME] Test for S@S" at bounding box center [60, 108] width 140 height 18
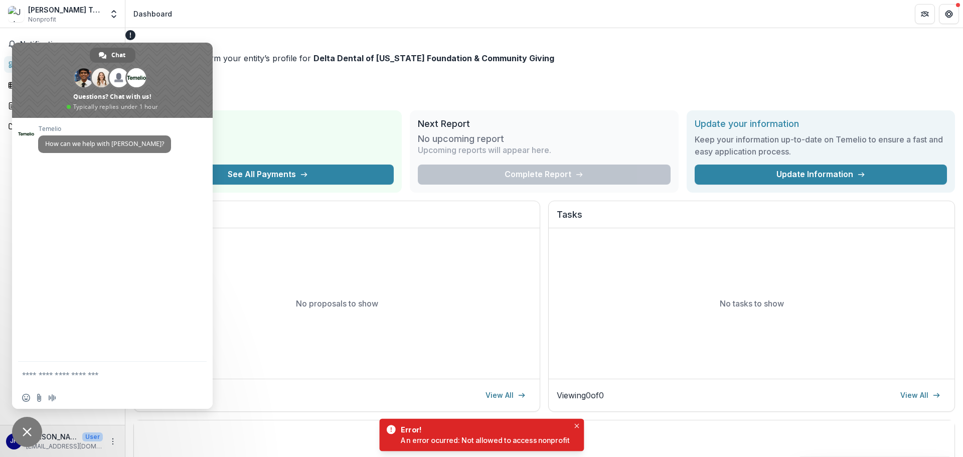
click at [23, 430] on span "Close chat" at bounding box center [27, 432] width 9 height 9
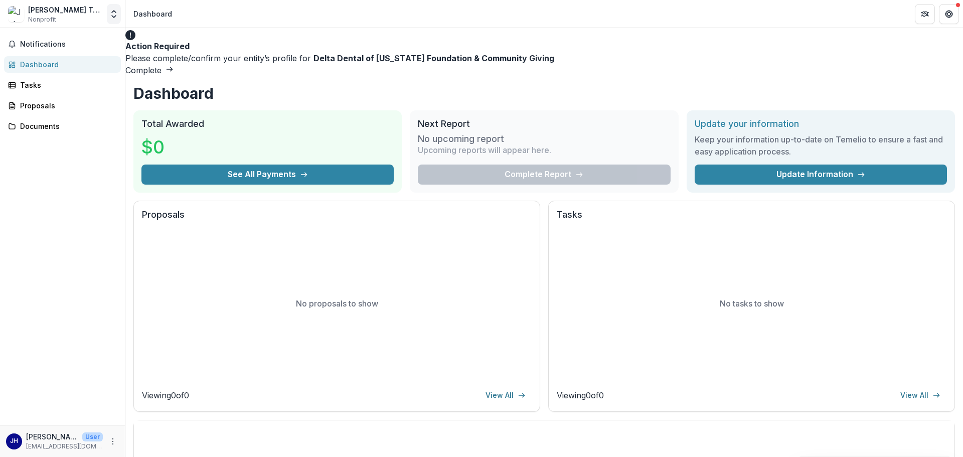
click at [107, 14] on button "Open entity switcher" at bounding box center [114, 14] width 14 height 20
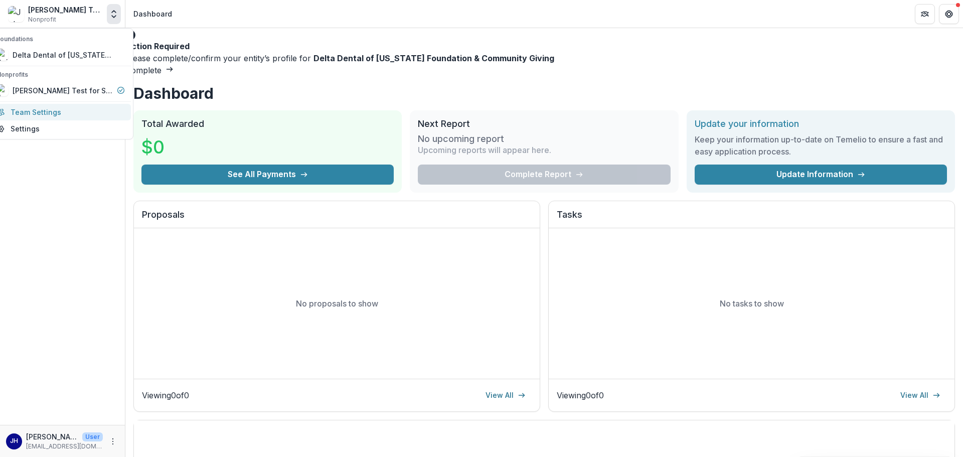
click at [47, 111] on link "Team Settings" at bounding box center [60, 112] width 140 height 17
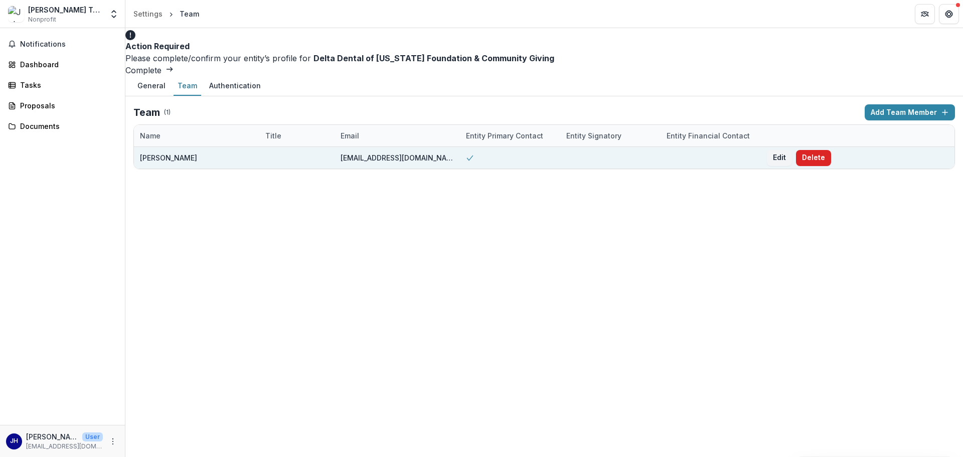
click at [814, 157] on button "Delete" at bounding box center [813, 158] width 35 height 16
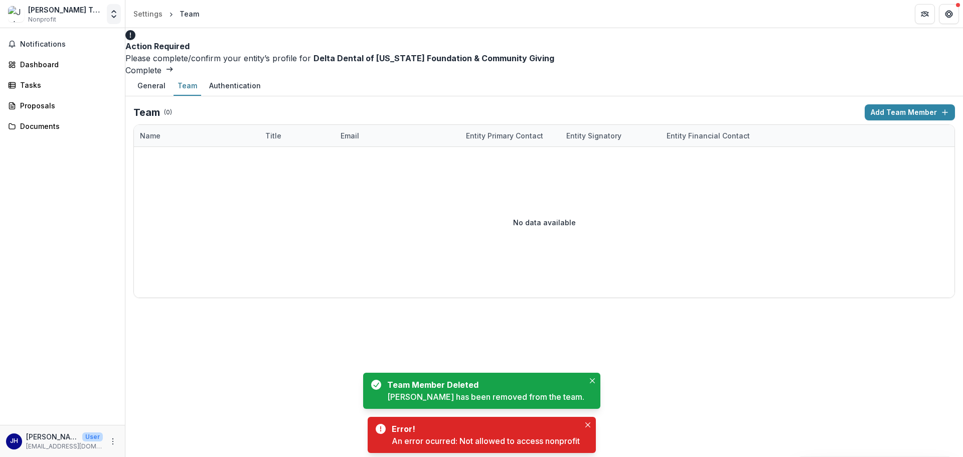
click at [113, 17] on polyline "Open entity switcher" at bounding box center [114, 17] width 4 height 2
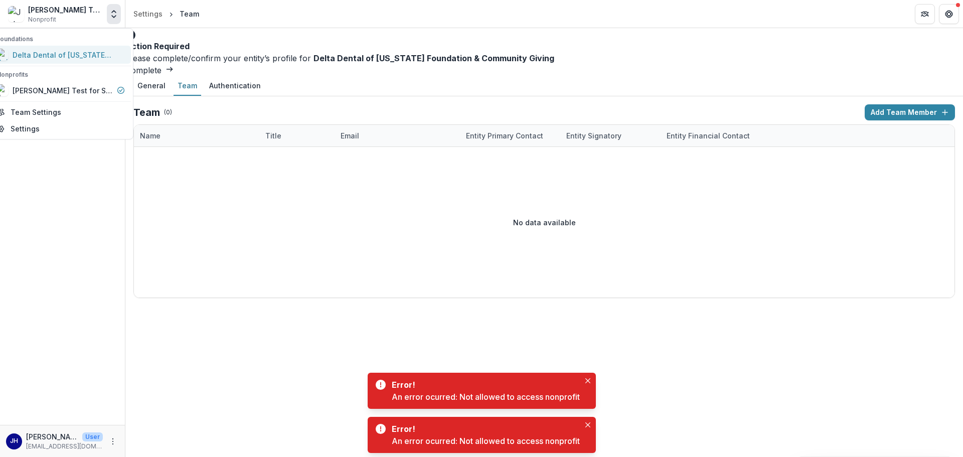
click at [83, 54] on div "Delta Dental of [US_STATE] Foundation & Community Giving" at bounding box center [63, 55] width 100 height 11
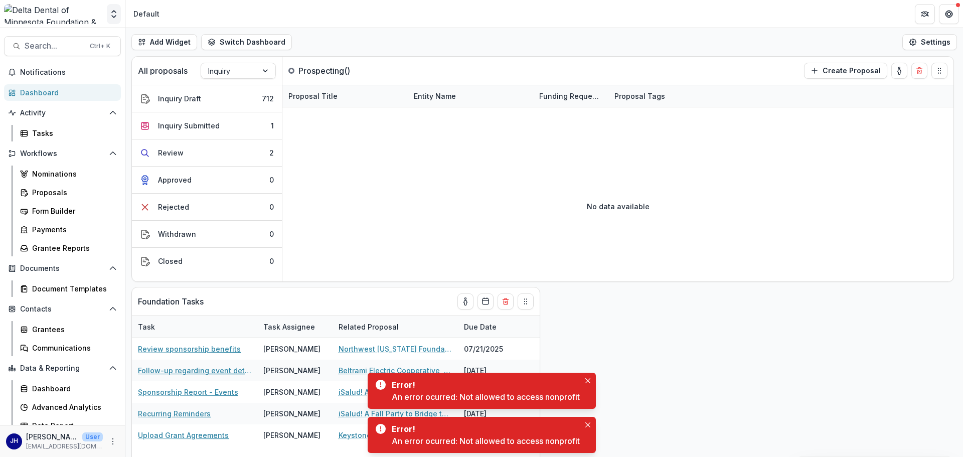
click at [110, 22] on button "Open entity switcher" at bounding box center [114, 14] width 14 height 20
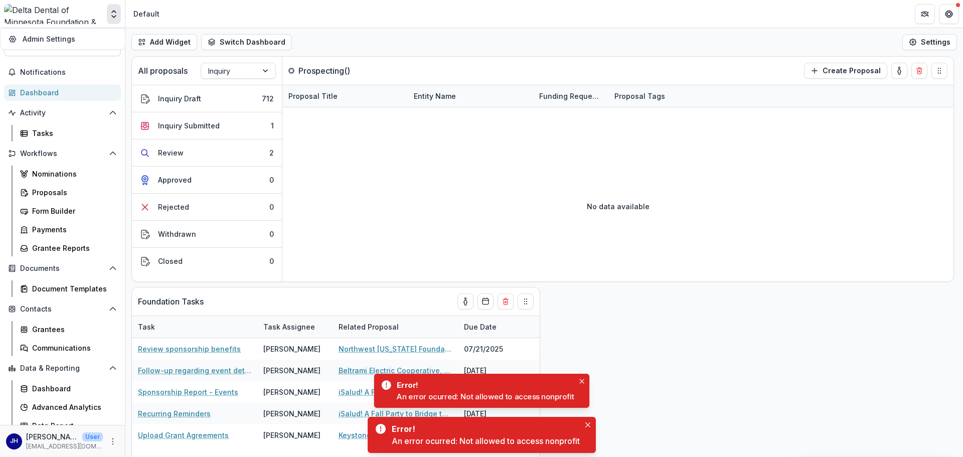
click at [111, 16] on icon "Open entity switcher" at bounding box center [114, 14] width 10 height 10
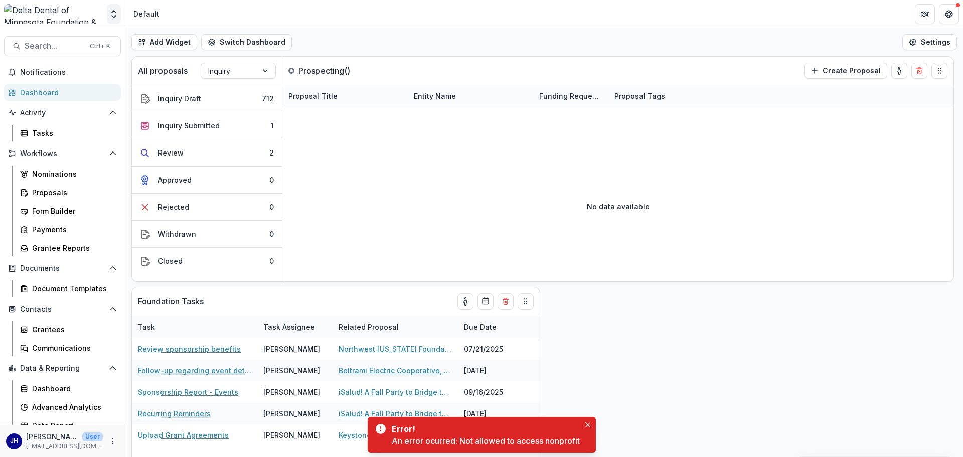
click at [111, 16] on icon "Open entity switcher" at bounding box center [114, 14] width 10 height 10
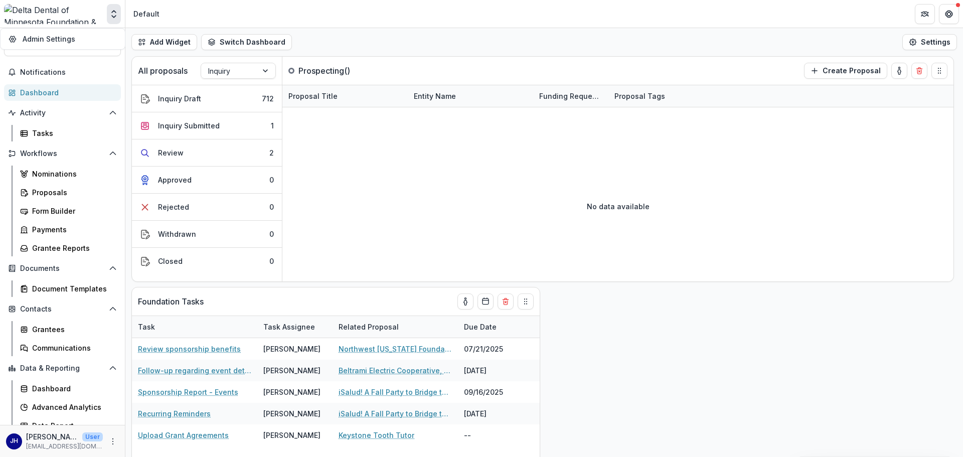
click at [111, 16] on icon "Open entity switcher" at bounding box center [114, 14] width 10 height 10
click at [432, 204] on div "No data available" at bounding box center [617, 206] width 671 height 151
click at [349, 62] on div "All proposals Inquiry Prospecting ( ) Create Proposal" at bounding box center [522, 71] width 780 height 28
click at [311, 49] on div "Add Widget Switch Dashboard New Dashboard [DATE] Default New Dashboard Settings" at bounding box center [544, 42] width 838 height 28
click at [265, 90] on button "Inquiry Draft 712" at bounding box center [207, 98] width 150 height 27
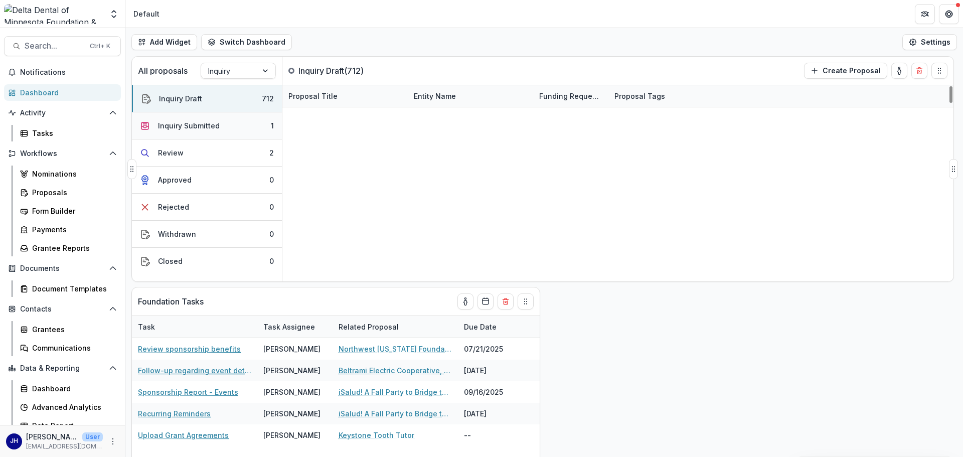
click at [184, 130] on div "Inquiry Submitted" at bounding box center [189, 125] width 62 height 11
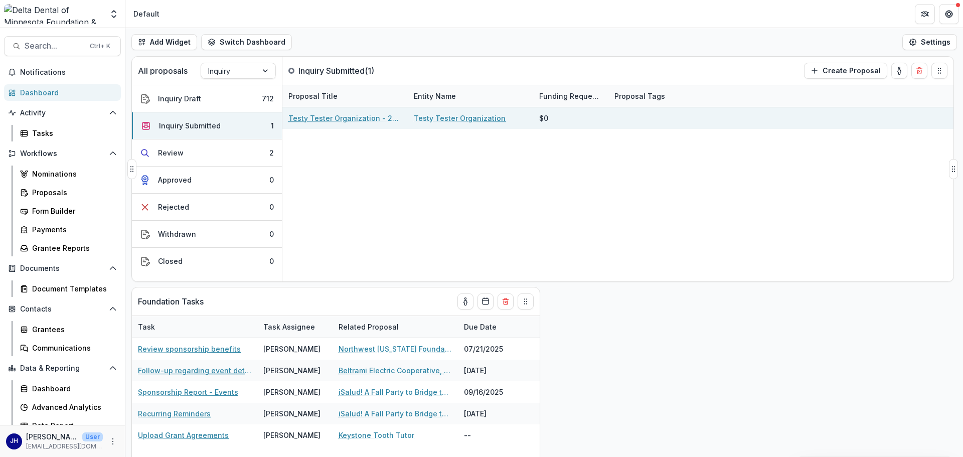
click at [324, 120] on link "Testy Tester Organization - 2025 - Inquiry Form" at bounding box center [345, 118] width 113 height 11
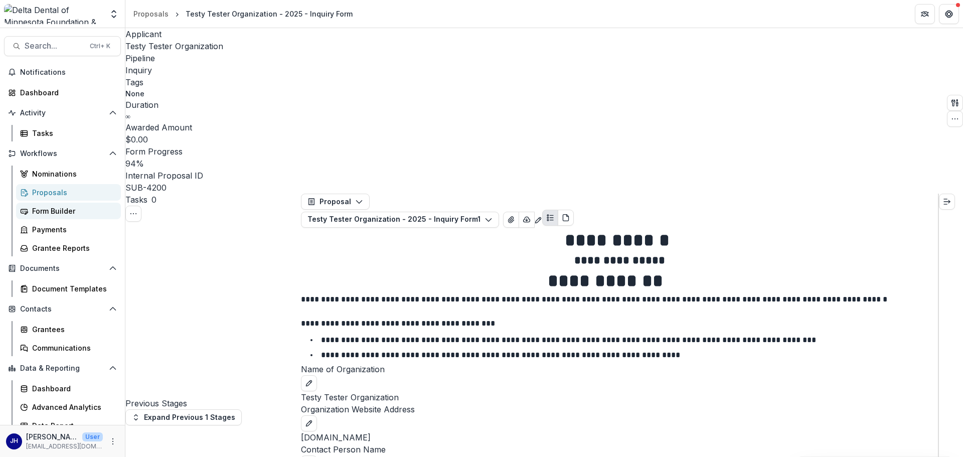
click at [52, 206] on div "Form Builder" at bounding box center [72, 211] width 81 height 11
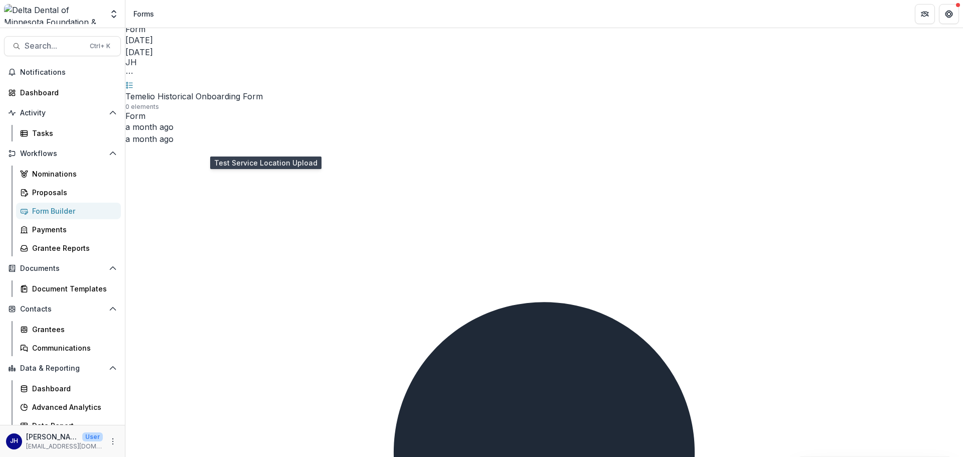
scroll to position [179, 0]
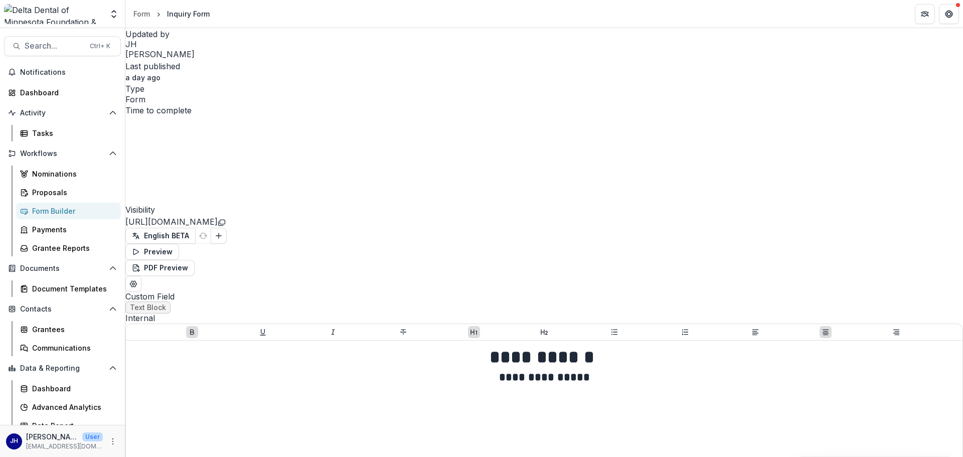
click at [226, 219] on icon "Copy link" at bounding box center [222, 223] width 8 height 8
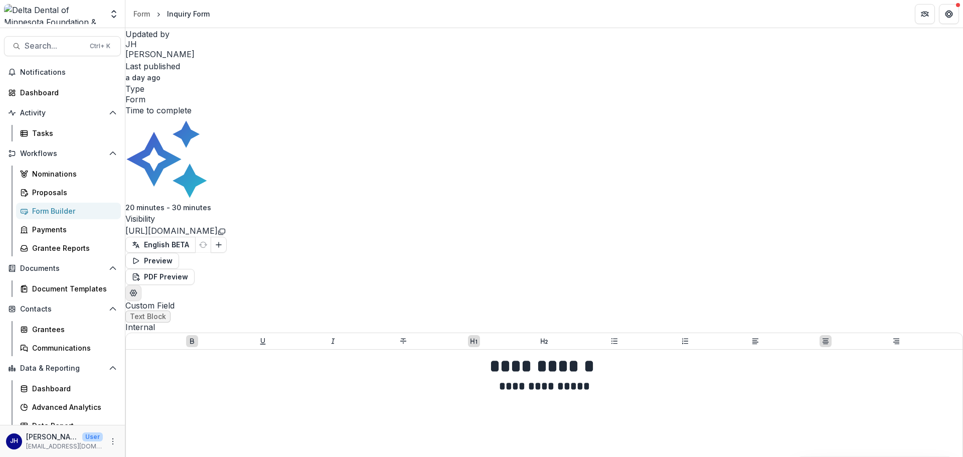
click at [137, 289] on icon "Edit Form Settings" at bounding box center [133, 293] width 8 height 8
click at [378, 457] on div "**********" at bounding box center [481, 457] width 963 height 0
click at [179, 253] on button "Preview" at bounding box center [152, 261] width 54 height 16
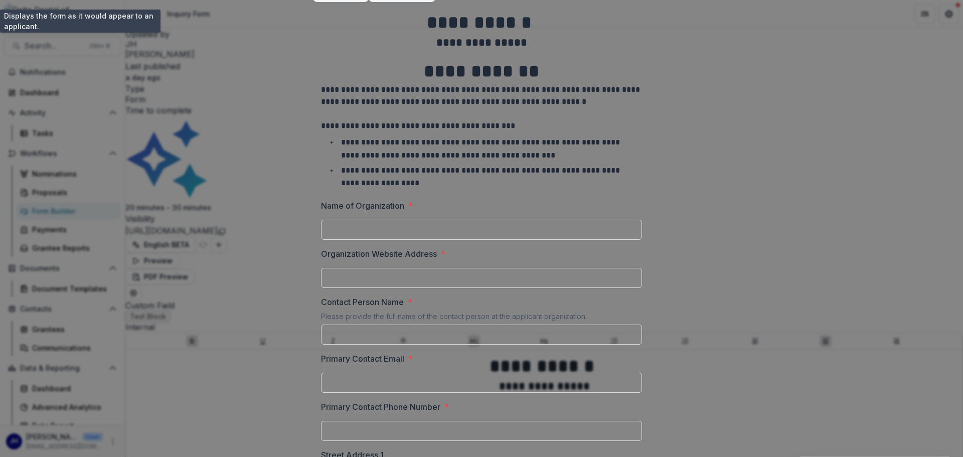
scroll to position [0, 0]
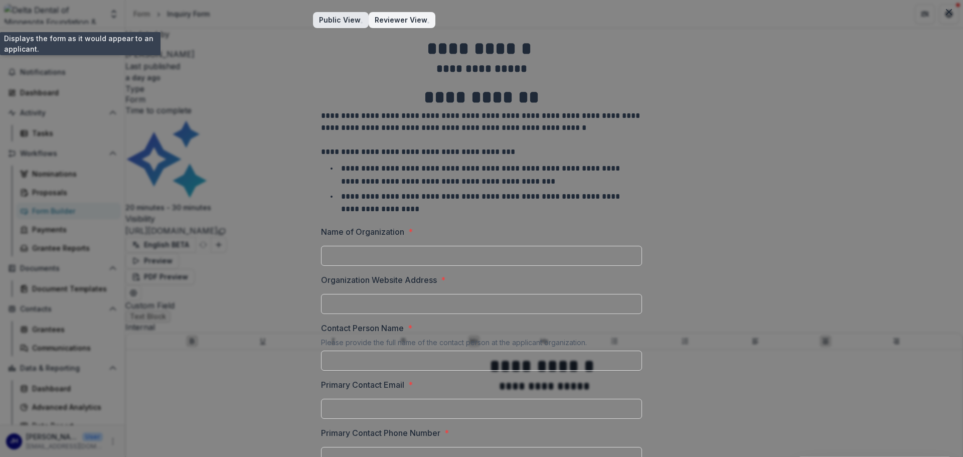
click at [361, 22] on span "button" at bounding box center [362, 23] width 2 height 2
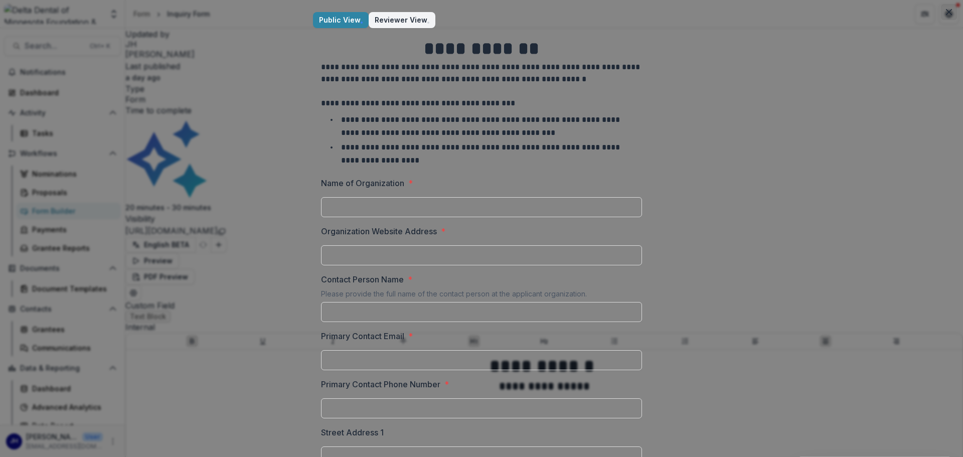
click at [949, 13] on button "Close" at bounding box center [949, 12] width 16 height 16
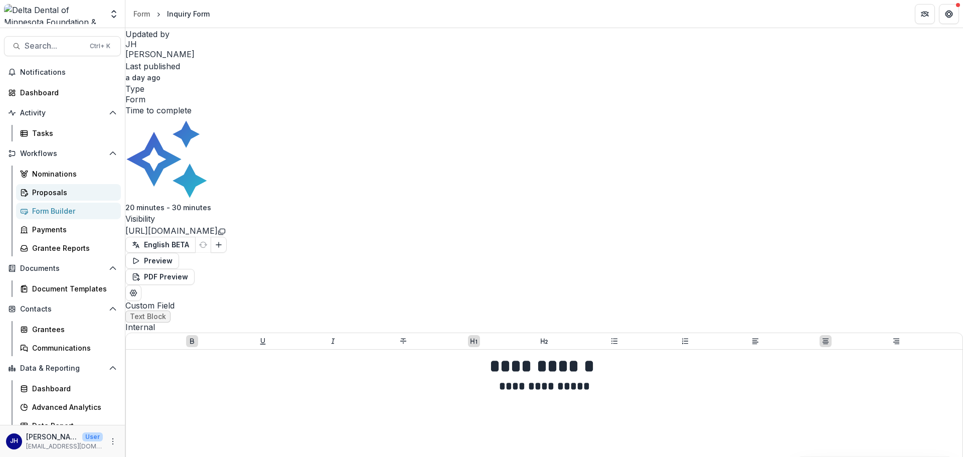
click at [41, 197] on div "Proposals" at bounding box center [72, 192] width 81 height 11
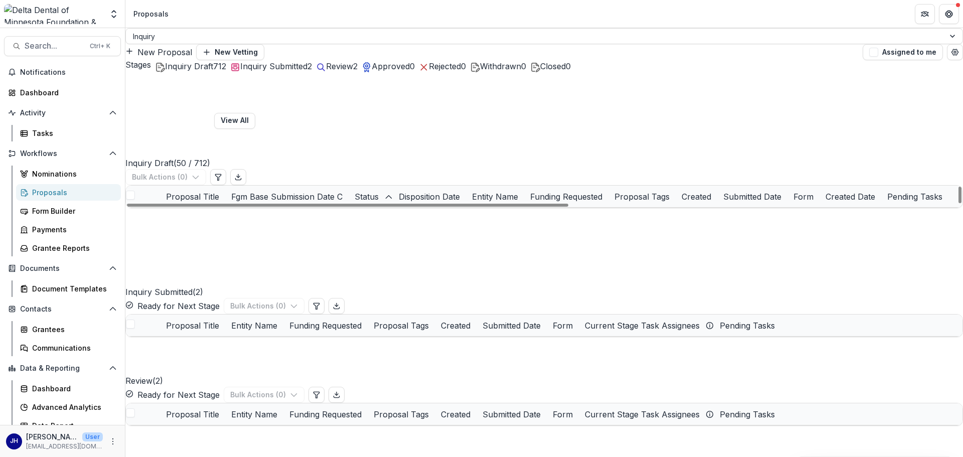
click at [267, 213] on link "[PERSON_NAME] Test for S@S - 2025 - Inquiry Form" at bounding box center [269, 218] width 180 height 11
click at [349, 191] on div "Fgm Base Submission Date C" at bounding box center [286, 197] width 123 height 12
click at [349, 186] on div "Fgm Base Submission Date C" at bounding box center [286, 197] width 123 height 22
click at [346, 196] on span "Sort Ascending" at bounding box center [331, 201] width 59 height 10
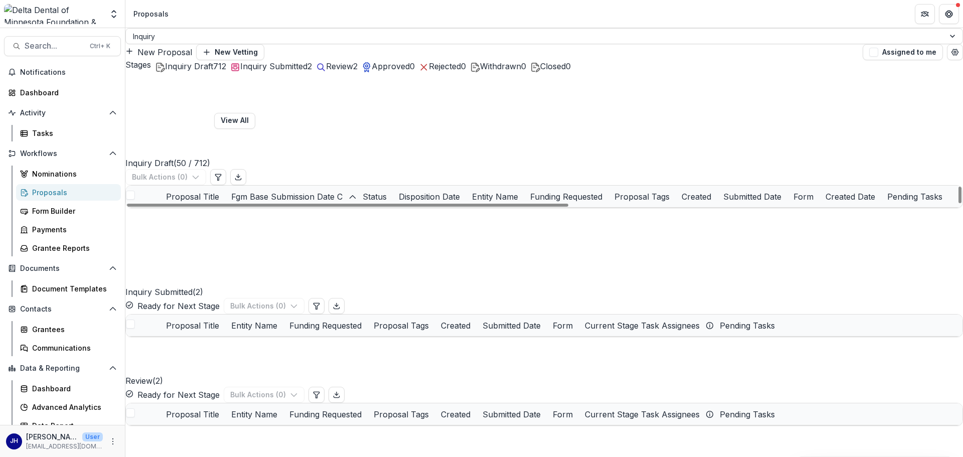
click at [403, 117] on div "Inquiry Draft ( 50 / 712 ) View All Bulk Actions ( 0 )" at bounding box center [544, 128] width 838 height 113
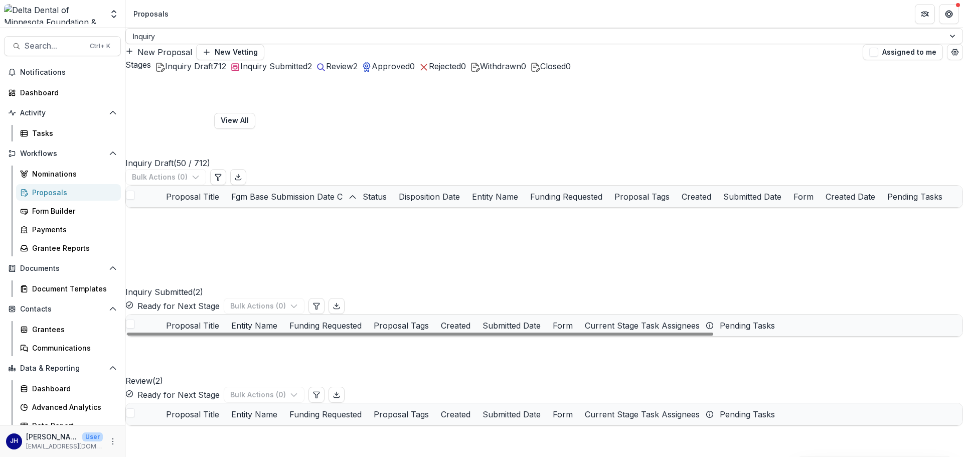
click at [245, 353] on link "User Test Org for [PERSON_NAME] - 2025 - Inquiry Form" at bounding box center [280, 347] width 195 height 11
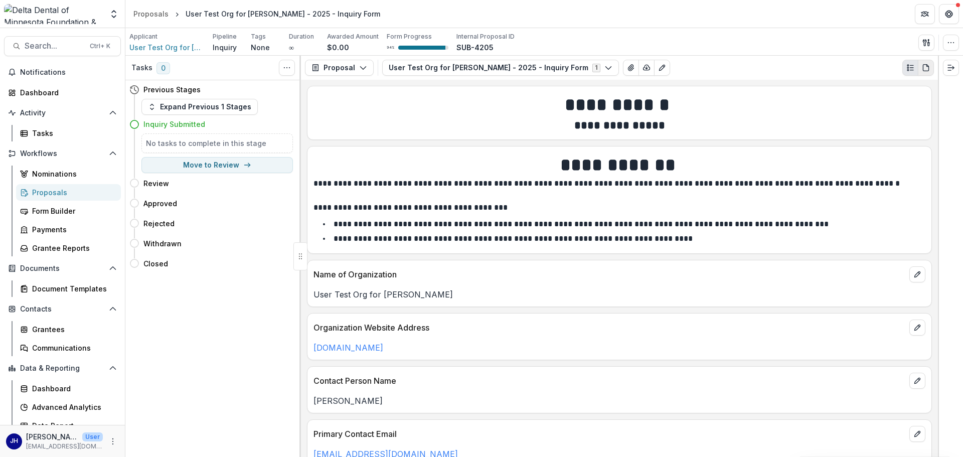
click at [927, 70] on icon "PDF view" at bounding box center [926, 68] width 8 height 8
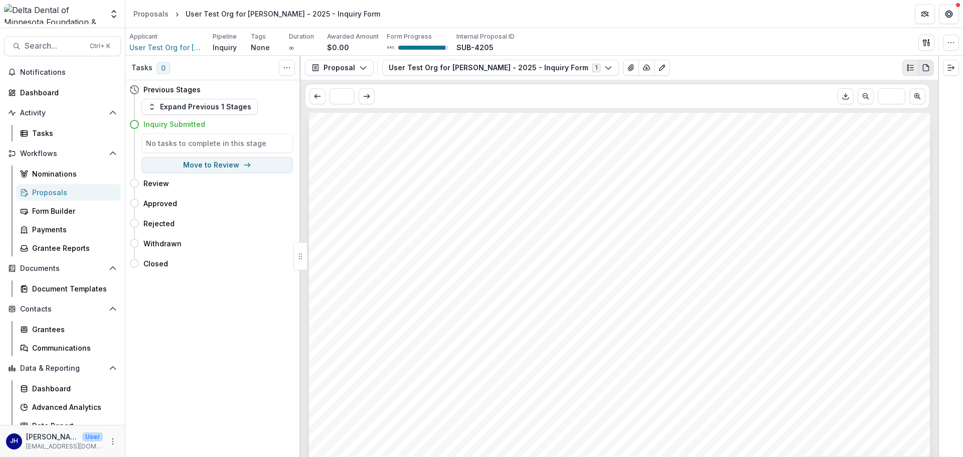
click at [909, 66] on circle "Plaintext view" at bounding box center [909, 66] width 2 height 2
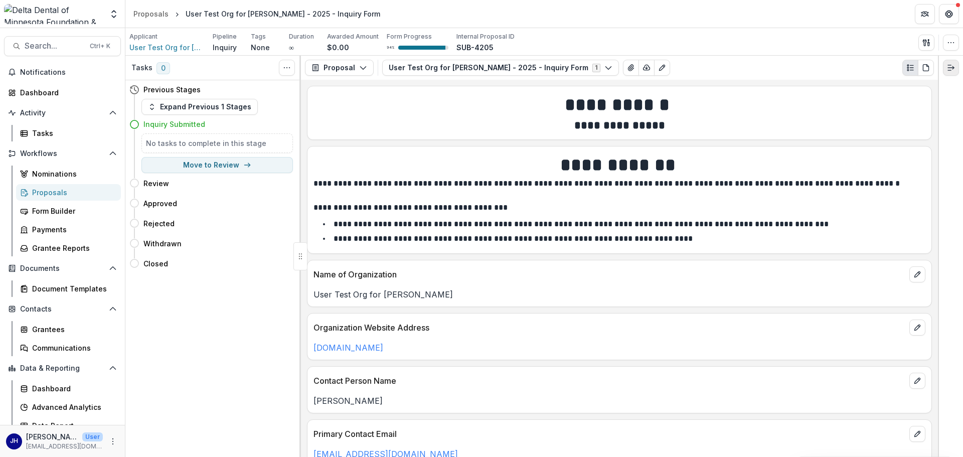
click at [953, 69] on polyline "Expand right" at bounding box center [954, 67] width 2 height 3
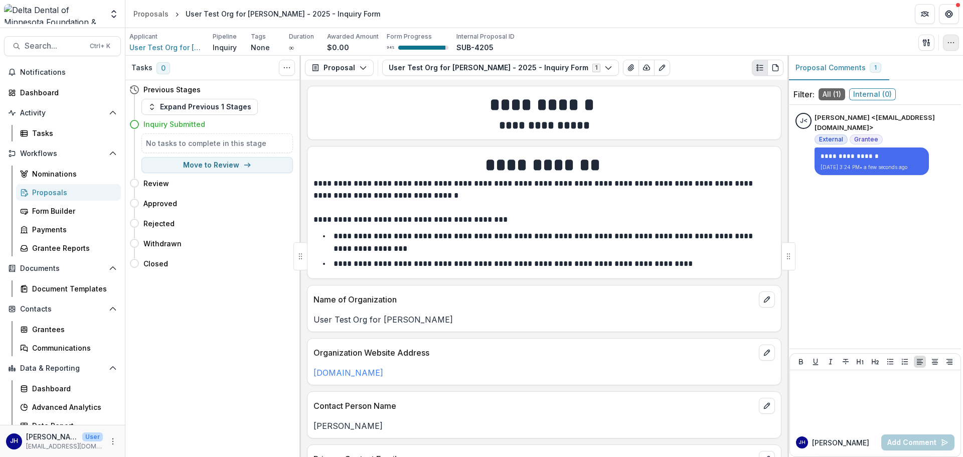
click at [952, 47] on button "button" at bounding box center [951, 43] width 16 height 16
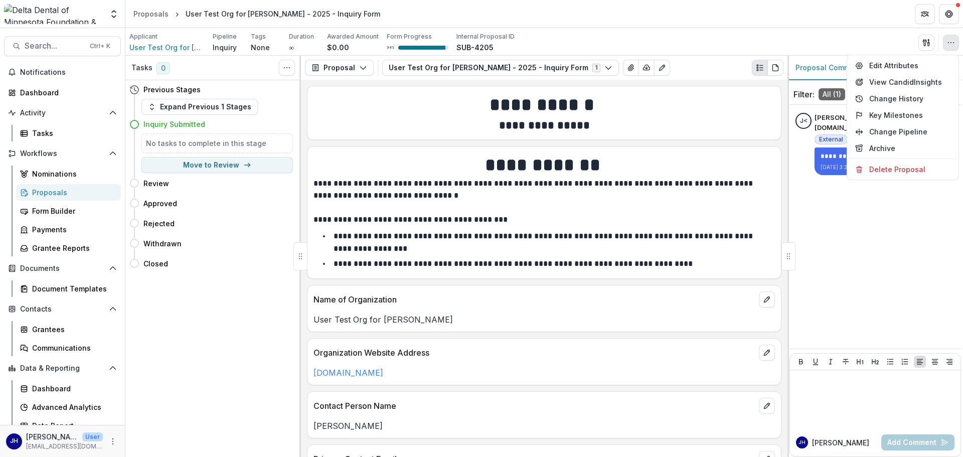
click at [799, 41] on div "Applicant User Test Org for John Howe Pipeline Inquiry Tags None All tags Durat…" at bounding box center [544, 42] width 830 height 21
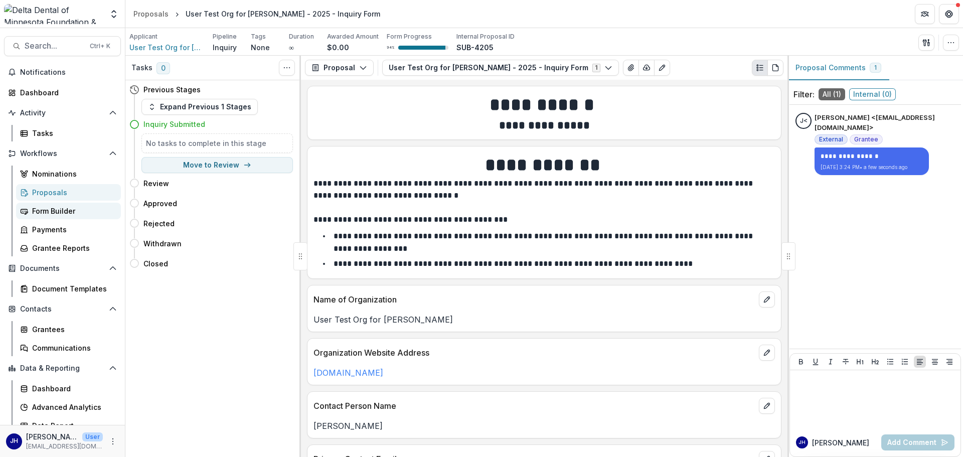
click at [49, 208] on div "Form Builder" at bounding box center [72, 211] width 81 height 11
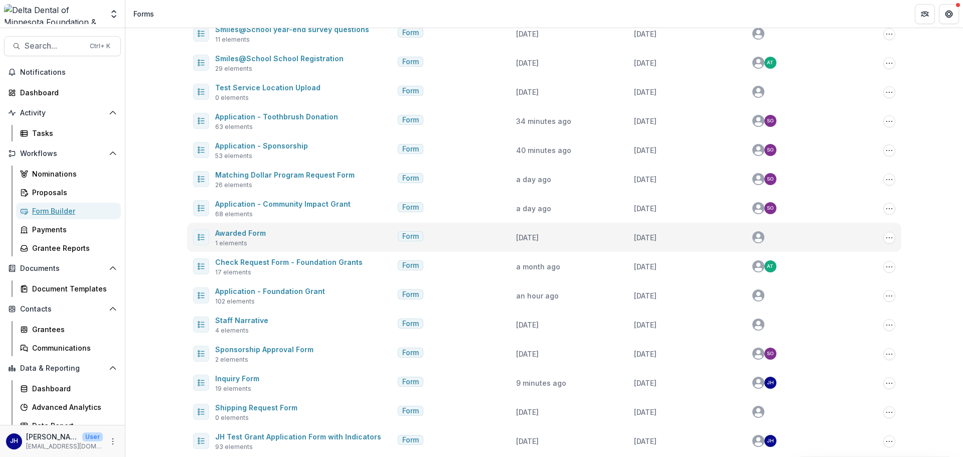
scroll to position [179, 0]
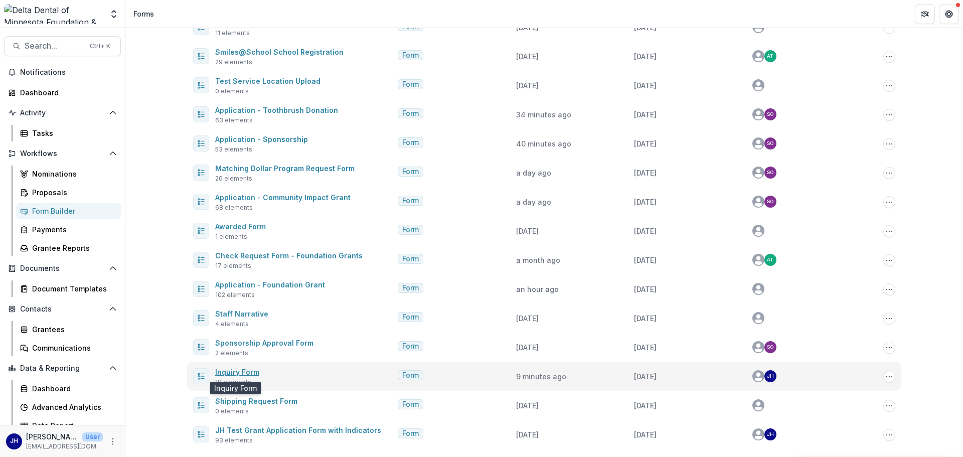
click at [238, 371] on link "Inquiry Form" at bounding box center [237, 372] width 44 height 9
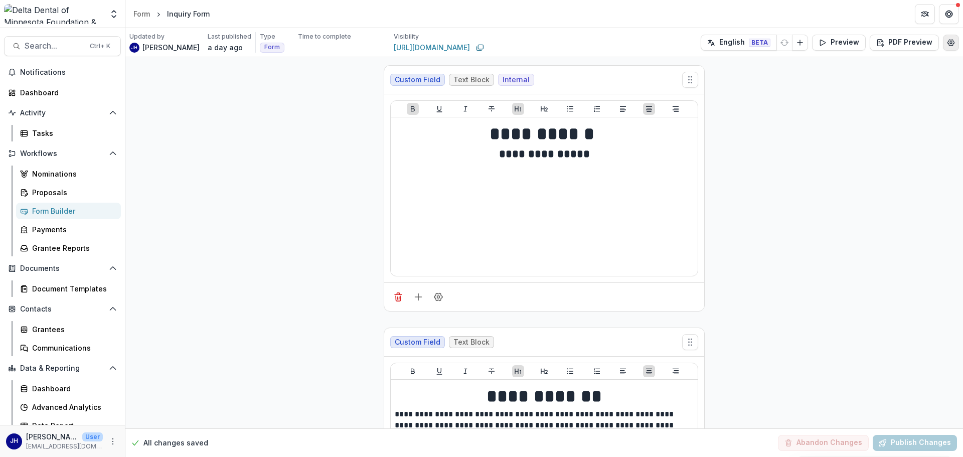
click at [950, 42] on icon "Edit Form Settings" at bounding box center [951, 43] width 8 height 8
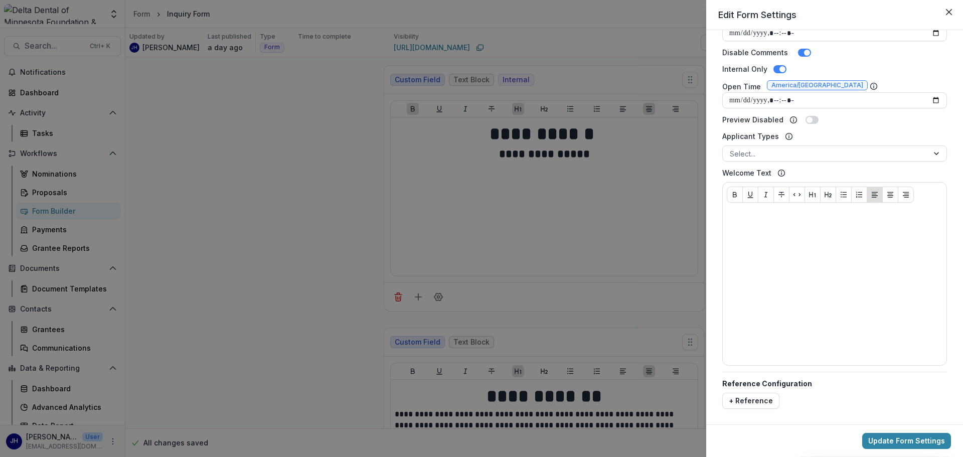
scroll to position [363, 0]
click at [288, 177] on div "**********" at bounding box center [481, 228] width 963 height 457
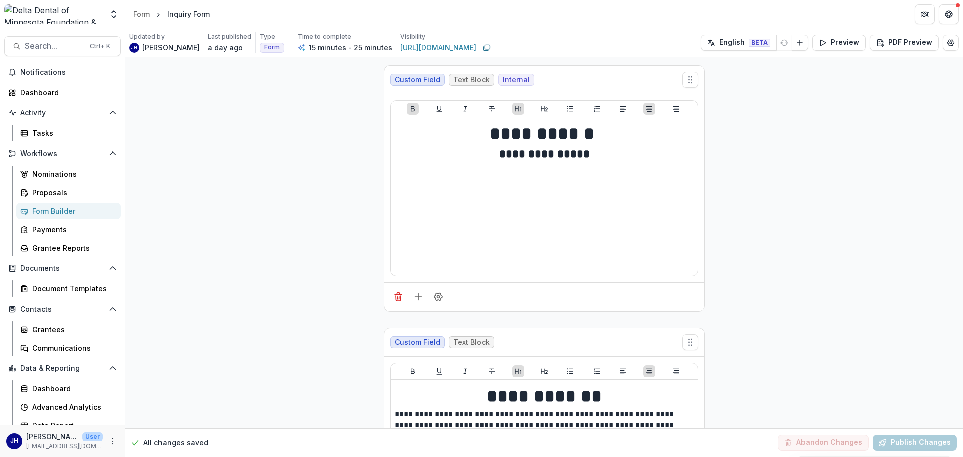
click at [63, 206] on div "Form Builder" at bounding box center [72, 211] width 81 height 11
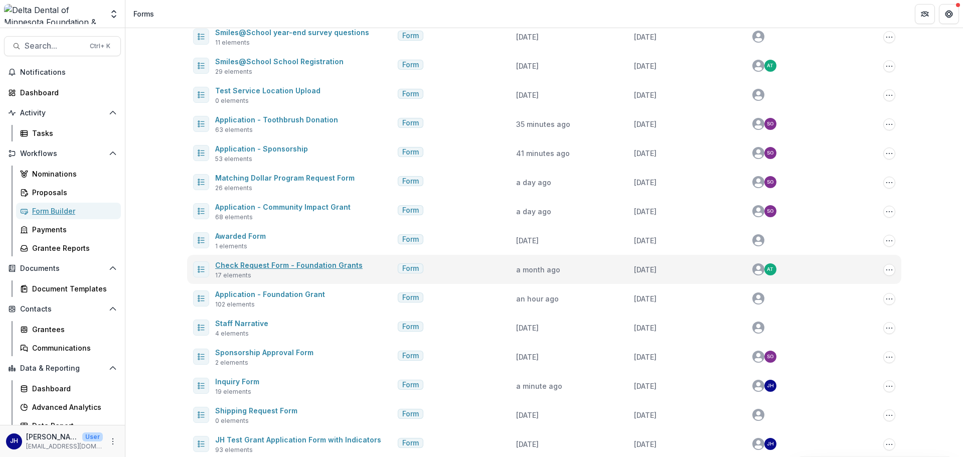
scroll to position [179, 0]
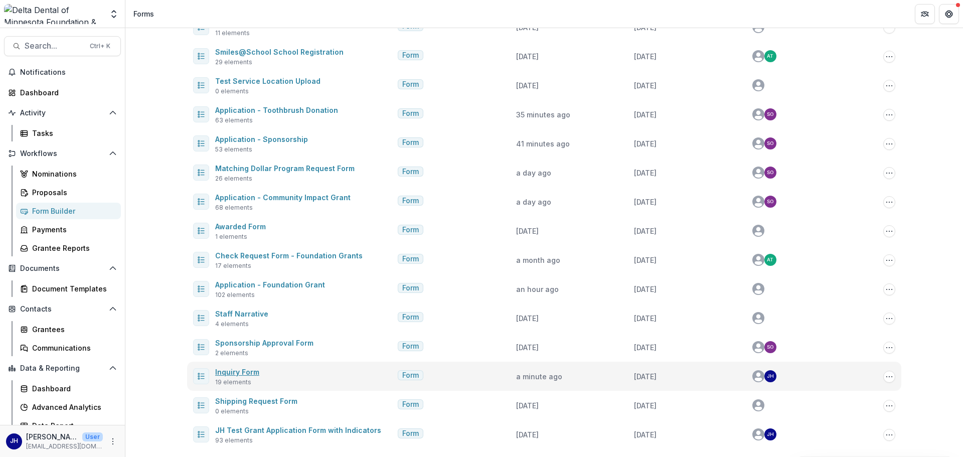
click at [241, 373] on link "Inquiry Form" at bounding box center [237, 372] width 44 height 9
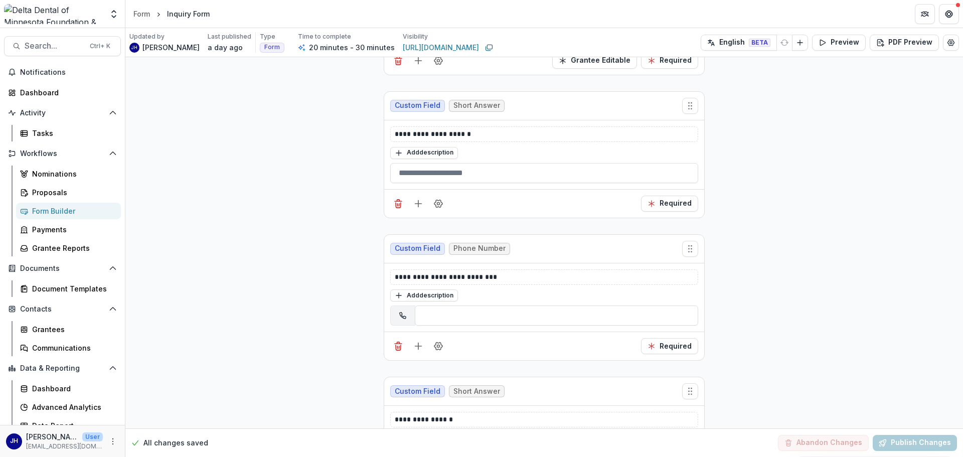
scroll to position [953, 0]
